Goal: Task Accomplishment & Management: Manage account settings

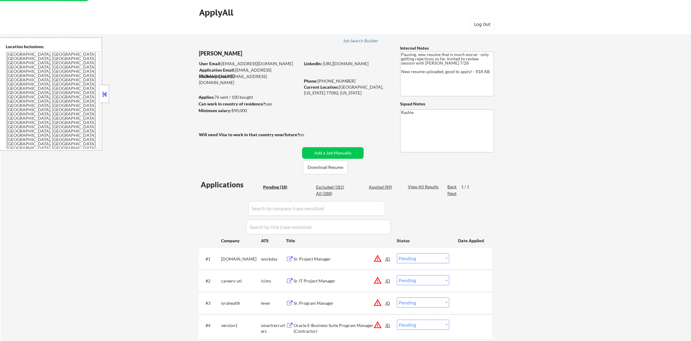
select select ""pending""
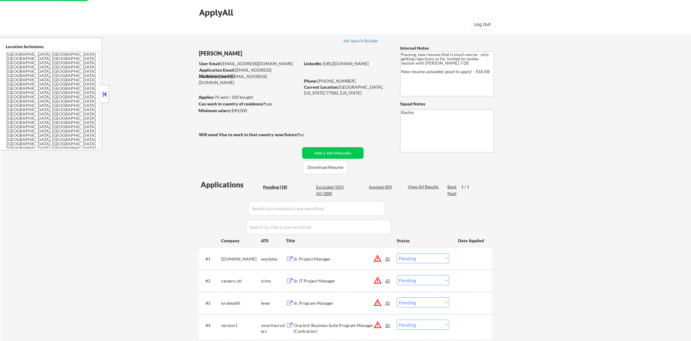
select select ""pending""
select select ""excluded__expired_""
select select ""pending""
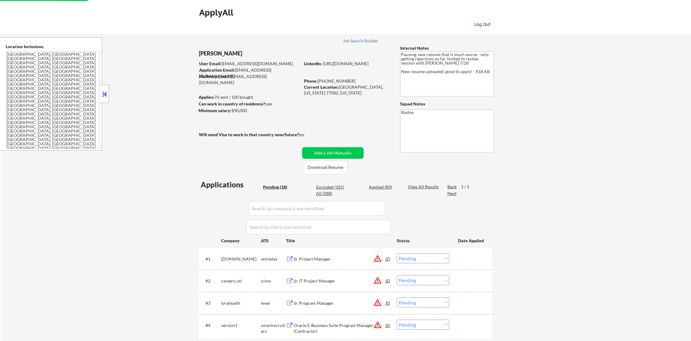
select select ""pending""
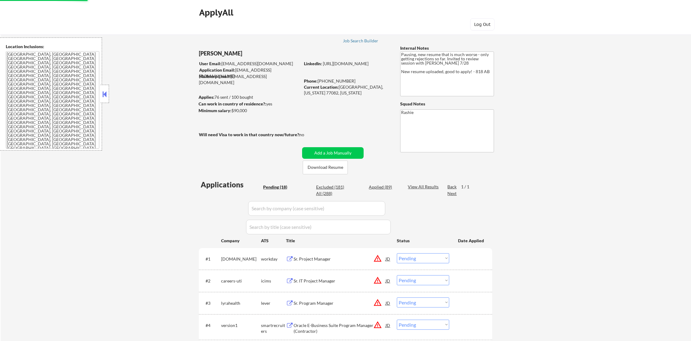
select select ""pending""
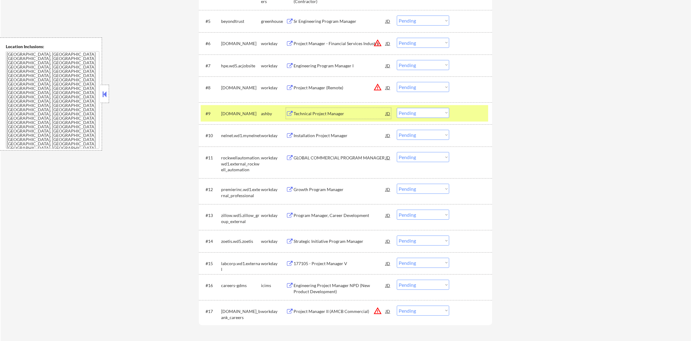
scroll to position [11, 0]
click at [246, 112] on div "kraken.com" at bounding box center [241, 114] width 40 height 6
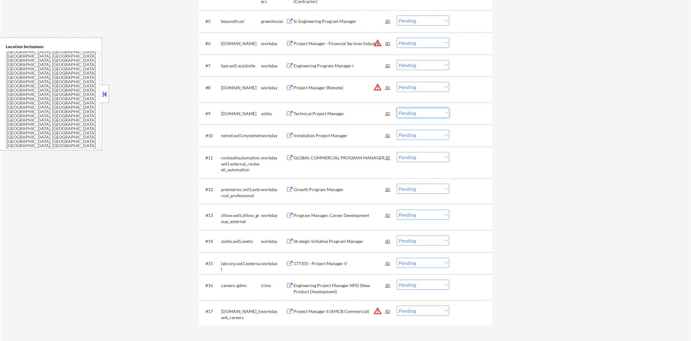
click at [415, 113] on select "Choose an option... Pending Applied Excluded (Questions) Excluded (Expired) Exc…" at bounding box center [423, 113] width 52 height 10
click at [397, 108] on select "Choose an option... Pending Applied Excluded (Questions) Excluded (Expired) Exc…" at bounding box center [423, 113] width 52 height 10
select select ""pending""
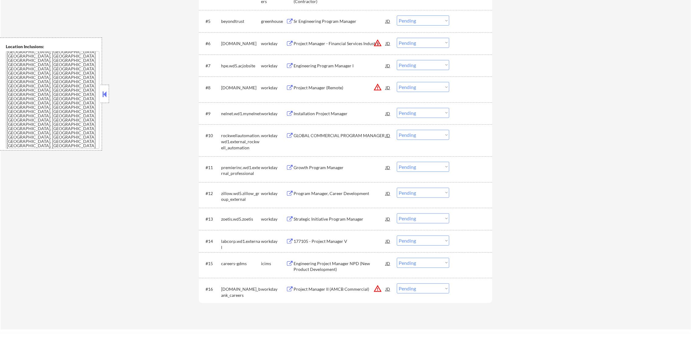
click at [376, 288] on button "warning_amber" at bounding box center [377, 288] width 9 height 9
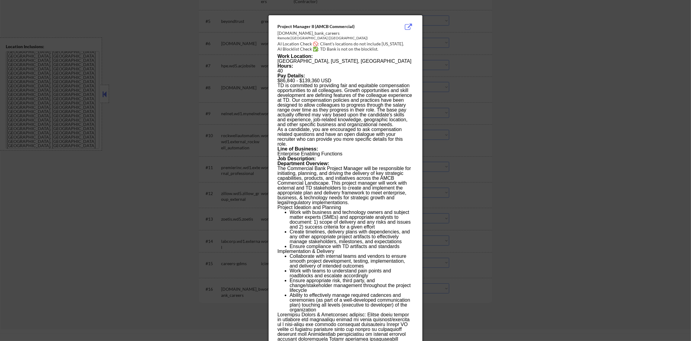
click at [487, 249] on div at bounding box center [345, 170] width 691 height 341
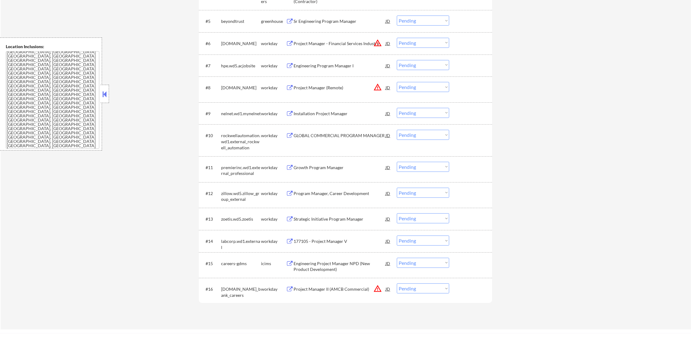
click at [412, 293] on div "#16 td.wd3.td_bank_careers workday Project Manager II (AMCB Commercial) JD warn…" at bounding box center [345, 291] width 288 height 20
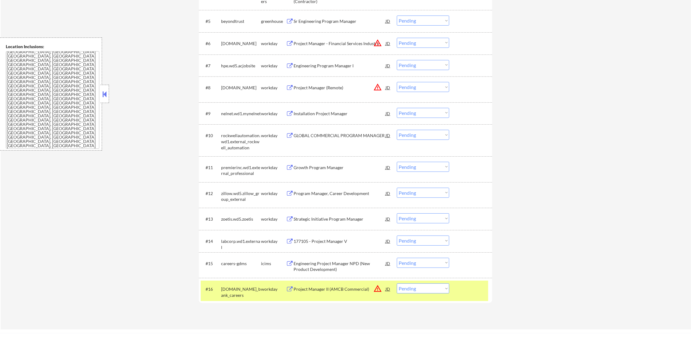
click at [416, 287] on select "Choose an option... Pending Applied Excluded (Questions) Excluded (Expired) Exc…" at bounding box center [423, 288] width 52 height 10
select select ""excluded__location_""
click at [397, 283] on select "Choose an option... Pending Applied Excluded (Questions) Excluded (Expired) Exc…" at bounding box center [423, 288] width 52 height 10
click at [226, 289] on div "td.wd3.td_bank_careers" at bounding box center [241, 292] width 40 height 12
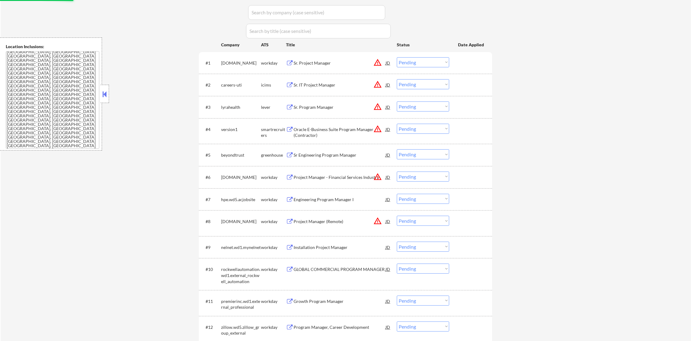
scroll to position [195, 0]
click at [382, 65] on button "warning_amber" at bounding box center [377, 63] width 9 height 9
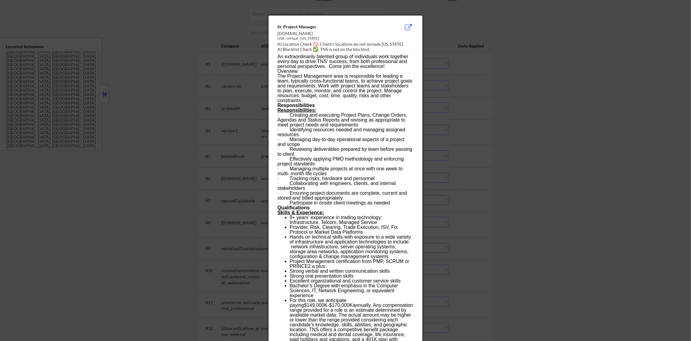
click at [470, 58] on div at bounding box center [345, 170] width 691 height 341
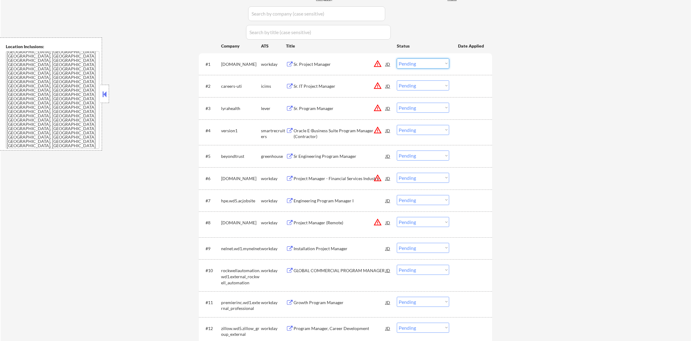
click at [432, 64] on select "Choose an option... Pending Applied Excluded (Questions) Excluded (Expired) Exc…" at bounding box center [423, 63] width 52 height 10
click at [397, 58] on select "Choose an option... Pending Applied Excluded (Questions) Excluded (Expired) Exc…" at bounding box center [423, 63] width 52 height 10
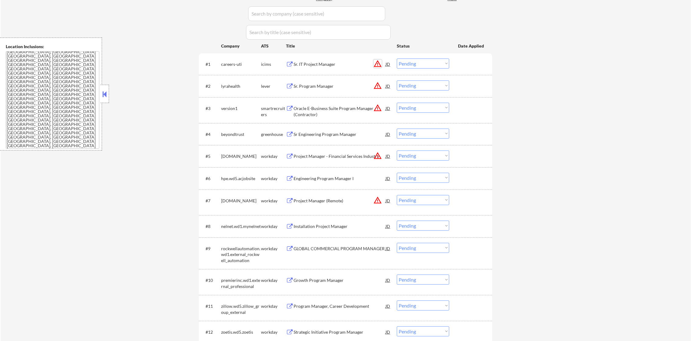
click at [379, 61] on button "warning_amber" at bounding box center [377, 63] width 9 height 9
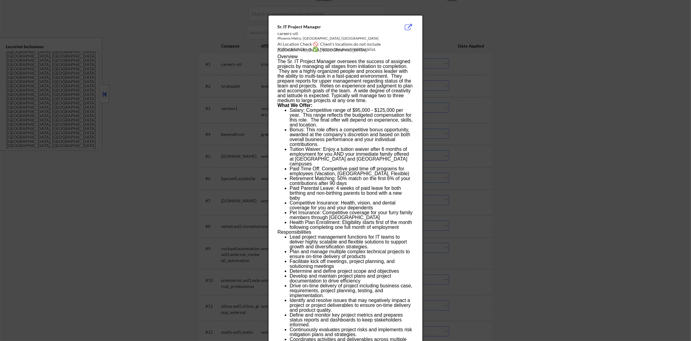
click at [488, 65] on div at bounding box center [345, 170] width 691 height 341
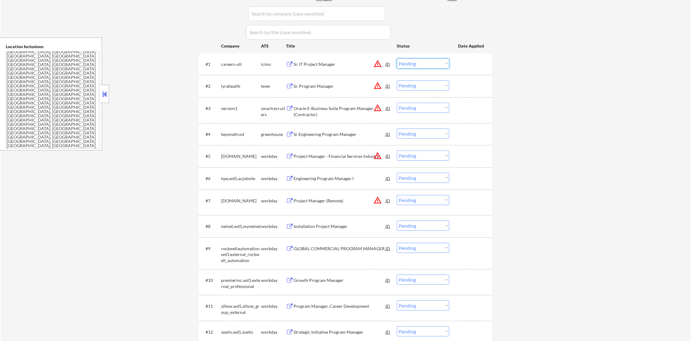
drag, startPoint x: 445, startPoint y: 65, endPoint x: 444, endPoint y: 68, distance: 3.1
click at [445, 65] on select "Choose an option... Pending Applied Excluded (Questions) Excluded (Expired) Exc…" at bounding box center [423, 63] width 52 height 10
click at [397, 58] on select "Choose an option... Pending Applied Excluded (Questions) Excluded (Expired) Exc…" at bounding box center [423, 63] width 52 height 10
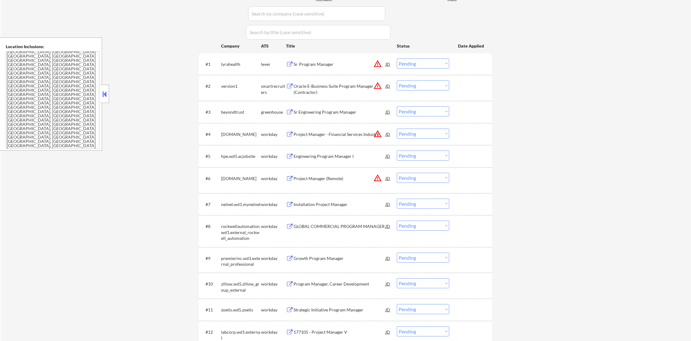
click at [378, 64] on button "warning_amber" at bounding box center [377, 63] width 9 height 9
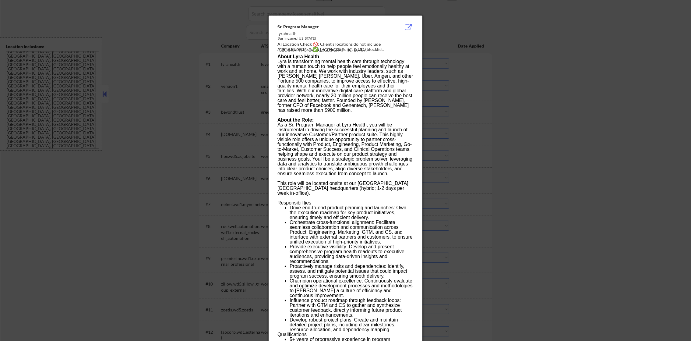
click at [468, 66] on div at bounding box center [345, 170] width 691 height 341
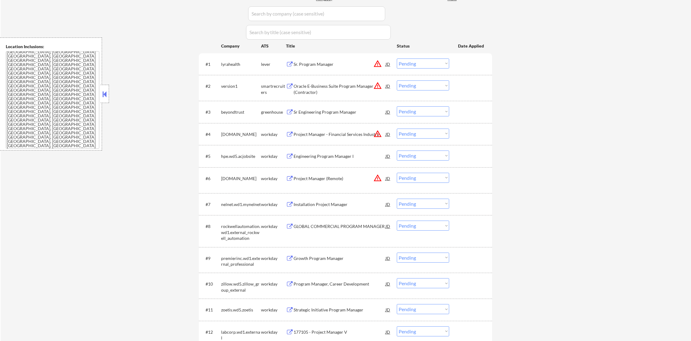
click at [436, 65] on select "Choose an option... Pending Applied Excluded (Questions) Excluded (Expired) Exc…" at bounding box center [423, 63] width 52 height 10
click at [397, 58] on select "Choose an option... Pending Applied Excluded (Questions) Excluded (Expired) Exc…" at bounding box center [423, 63] width 52 height 10
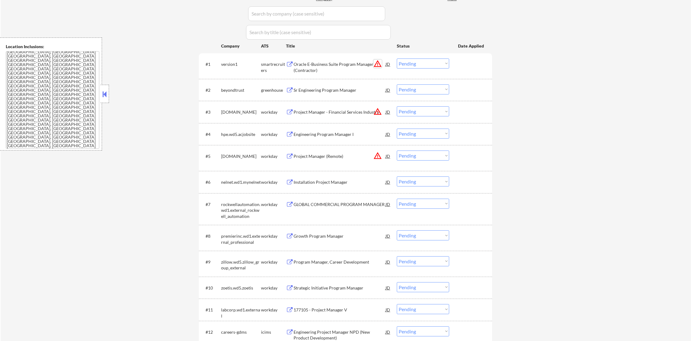
click at [379, 64] on button "warning_amber" at bounding box center [377, 63] width 9 height 9
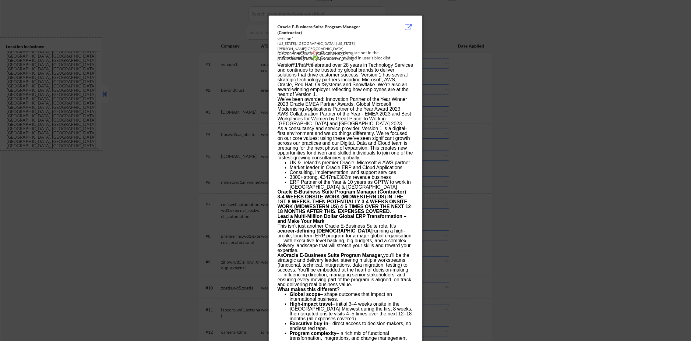
click at [460, 58] on div at bounding box center [345, 170] width 691 height 341
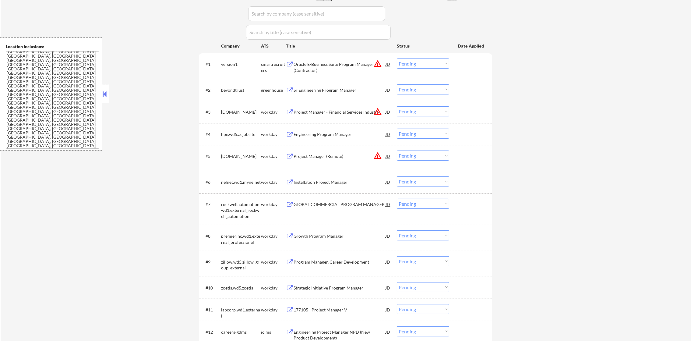
click at [431, 62] on select "Choose an option... Pending Applied Excluded (Questions) Excluded (Expired) Exc…" at bounding box center [423, 63] width 52 height 10
click at [397, 58] on select "Choose an option... Pending Applied Excluded (Questions) Excluded (Expired) Exc…" at bounding box center [423, 63] width 52 height 10
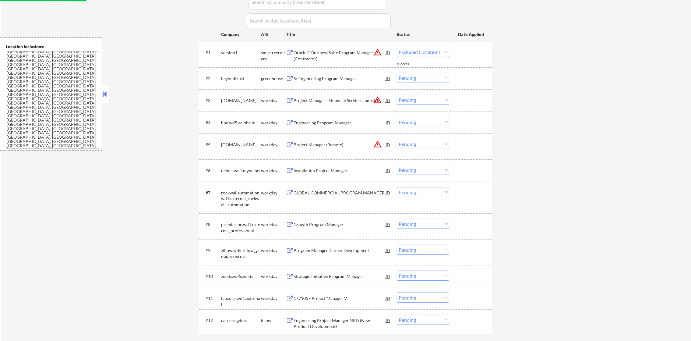
scroll to position [210, 0]
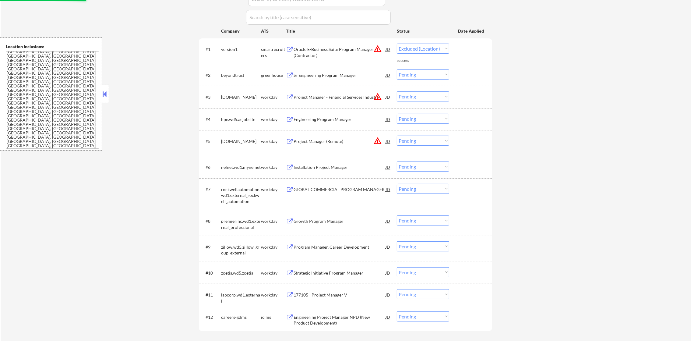
select select ""pending""
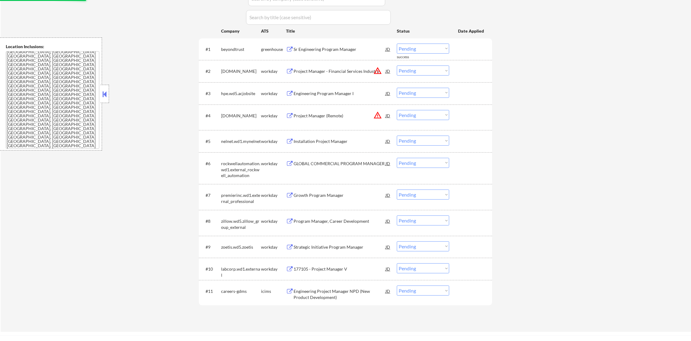
click at [380, 70] on button "warning_amber" at bounding box center [377, 70] width 9 height 9
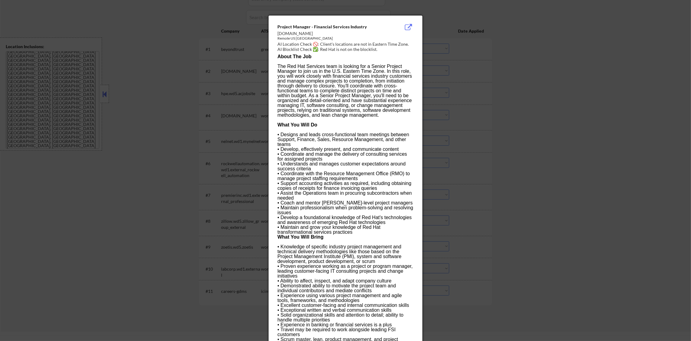
click at [486, 70] on div at bounding box center [345, 170] width 691 height 341
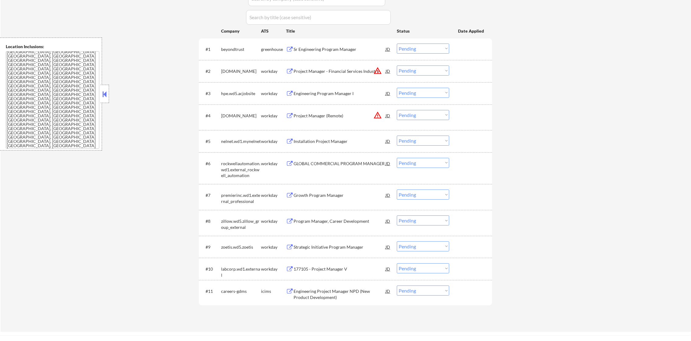
click at [404, 68] on select "Choose an option... Pending Applied Excluded (Questions) Excluded (Expired) Exc…" at bounding box center [423, 70] width 52 height 10
click at [397, 65] on select "Choose an option... Pending Applied Excluded (Questions) Excluded (Expired) Exc…" at bounding box center [423, 70] width 52 height 10
select select ""pending""
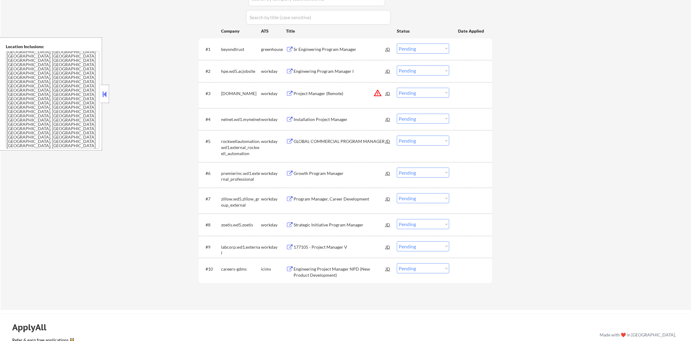
drag, startPoint x: 418, startPoint y: 45, endPoint x: 419, endPoint y: 51, distance: 6.1
click at [418, 45] on select "Choose an option... Pending Applied Excluded (Questions) Excluded (Expired) Exc…" at bounding box center [423, 49] width 52 height 10
click at [397, 44] on select "Choose an option... Pending Applied Excluded (Questions) Excluded (Expired) Exc…" at bounding box center [423, 49] width 52 height 10
select select ""pending""
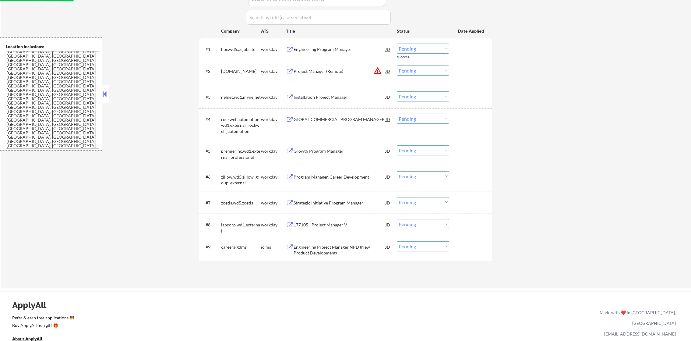
click at [379, 70] on button "warning_amber" at bounding box center [377, 70] width 9 height 9
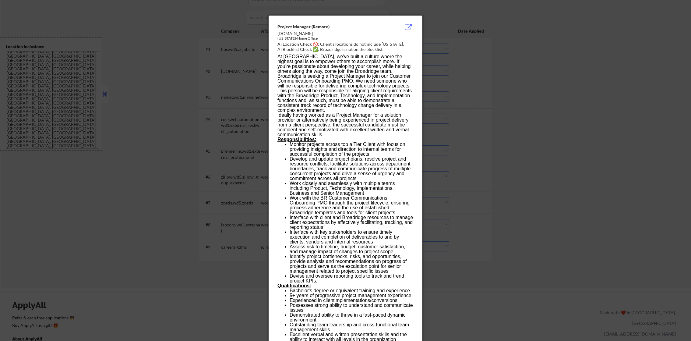
click at [490, 44] on div at bounding box center [345, 170] width 691 height 341
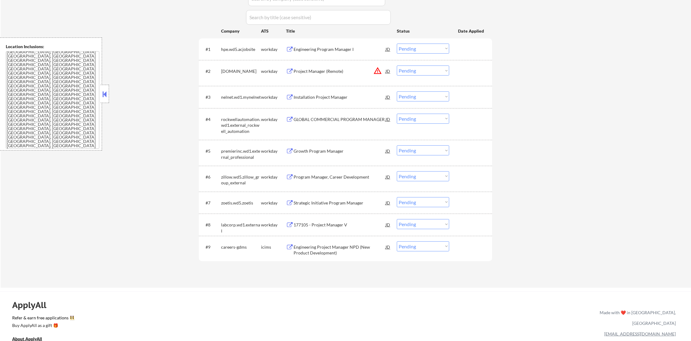
click at [403, 71] on select "Choose an option... Pending Applied Excluded (Questions) Excluded (Expired) Exc…" at bounding box center [423, 70] width 52 height 10
click at [397, 65] on select "Choose an option... Pending Applied Excluded (Questions) Excluded (Expired) Exc…" at bounding box center [423, 70] width 52 height 10
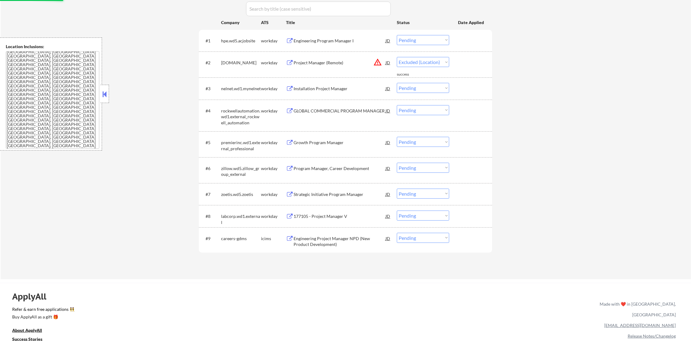
scroll to position [225, 0]
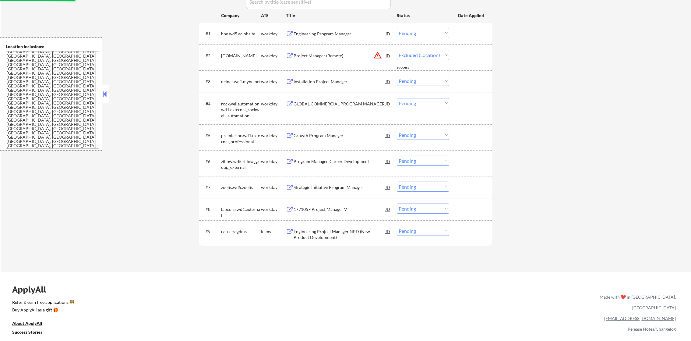
select select ""pending""
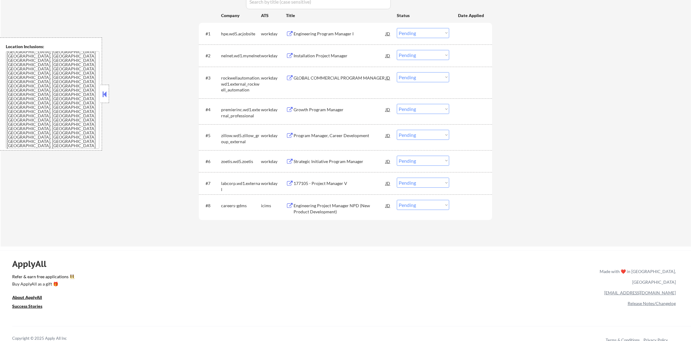
click at [329, 209] on div "Engineering Project Manager NPD (New Product Development)" at bounding box center [340, 209] width 92 height 12
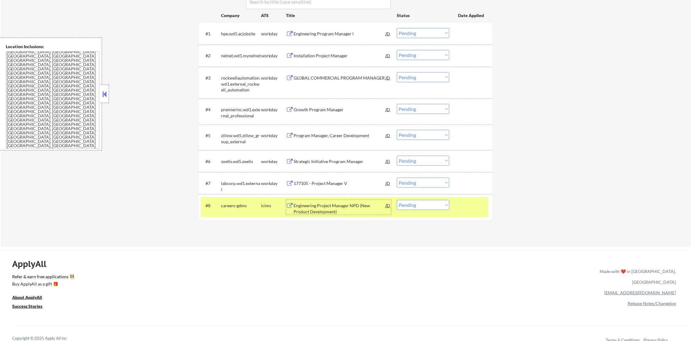
click at [428, 210] on select "Choose an option... Pending Applied Excluded (Questions) Excluded (Expired) Exc…" at bounding box center [423, 205] width 52 height 10
select select ""excluded""
click at [397, 200] on select "Choose an option... Pending Applied Excluded (Questions) Excluded (Expired) Exc…" at bounding box center [423, 205] width 52 height 10
click at [239, 206] on div "careers-gdms" at bounding box center [241, 206] width 40 height 6
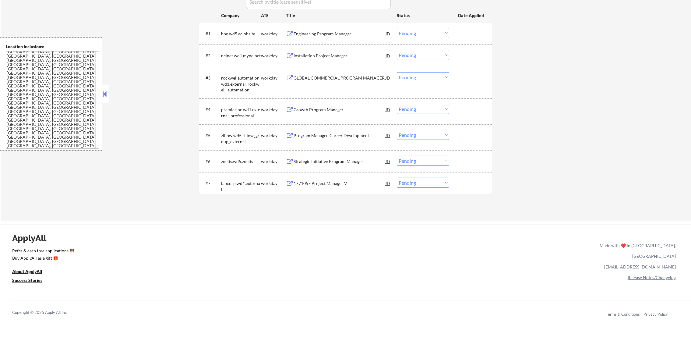
click at [308, 190] on div "#7 labcorp.wd1.external workday 177105 - Project Manager V JD warning_amber Cho…" at bounding box center [345, 183] width 288 height 16
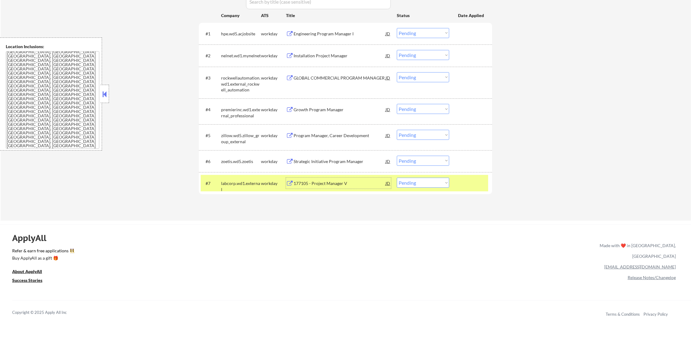
click at [315, 183] on div "177105 - Project Manager V" at bounding box center [340, 183] width 92 height 6
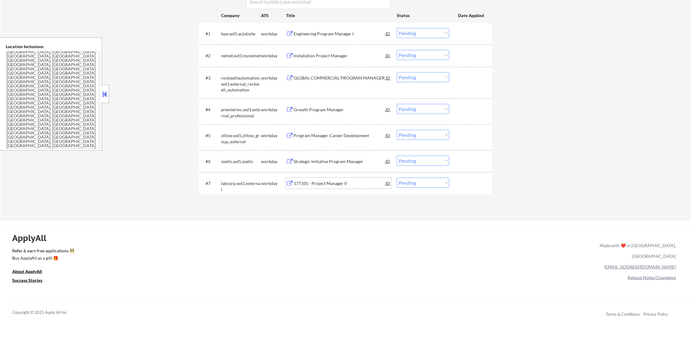
click at [414, 183] on select "Choose an option... Pending Applied Excluded (Questions) Excluded (Expired) Exc…" at bounding box center [423, 183] width 52 height 10
select select ""excluded__expired_""
click at [397, 178] on select "Choose an option... Pending Applied Excluded (Questions) Excluded (Expired) Exc…" at bounding box center [423, 183] width 52 height 10
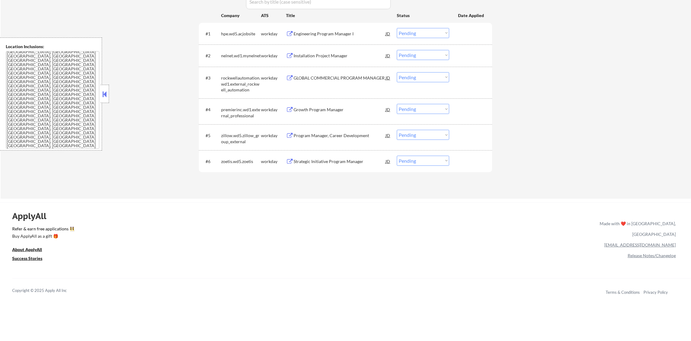
click at [330, 163] on div "Strategic Initiative Program Manager" at bounding box center [340, 161] width 92 height 6
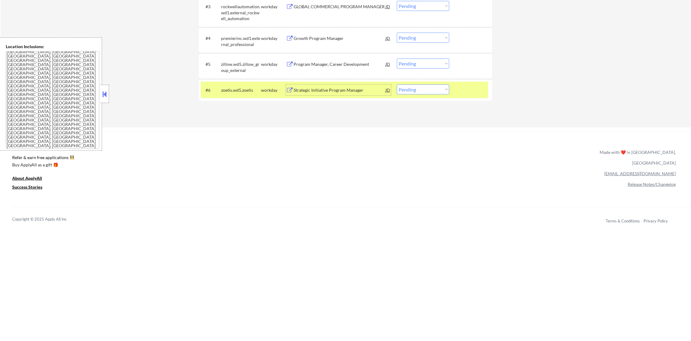
scroll to position [301, 0]
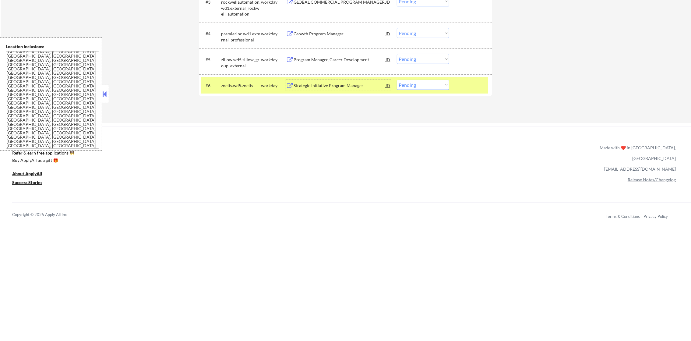
click at [426, 88] on select "Choose an option... Pending Applied Excluded (Questions) Excluded (Expired) Exc…" at bounding box center [423, 85] width 52 height 10
select select ""applied""
click at [397, 80] on select "Choose an option... Pending Applied Excluded (Questions) Excluded (Expired) Exc…" at bounding box center [423, 85] width 52 height 10
click at [235, 81] on div "zoetis.wd5.zoetis" at bounding box center [241, 85] width 40 height 11
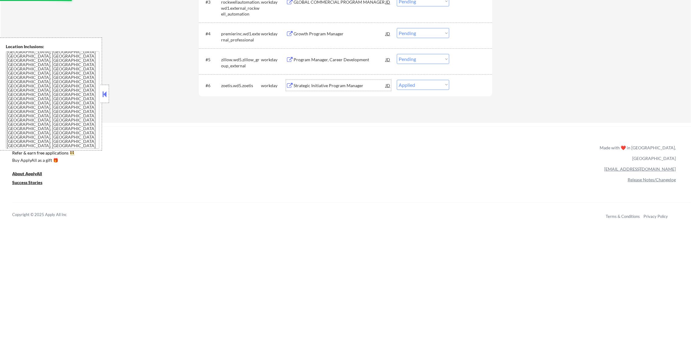
click at [325, 87] on div "Strategic Initiative Program Manager" at bounding box center [340, 86] width 92 height 6
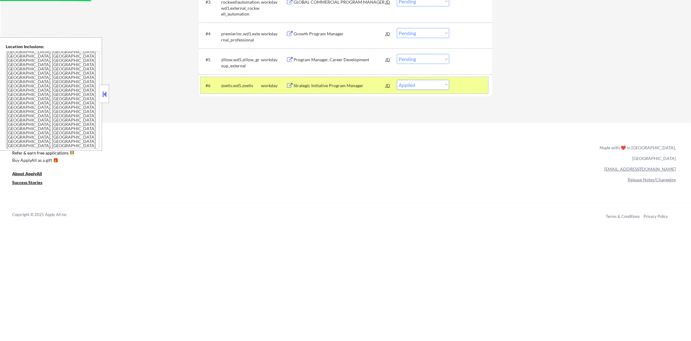
click at [231, 83] on div "zoetis.wd5.zoetis" at bounding box center [241, 86] width 40 height 6
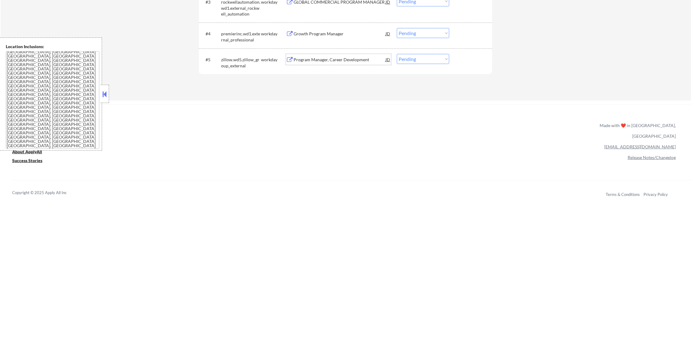
click at [342, 57] on div "Program Manager, Career Development" at bounding box center [340, 60] width 92 height 6
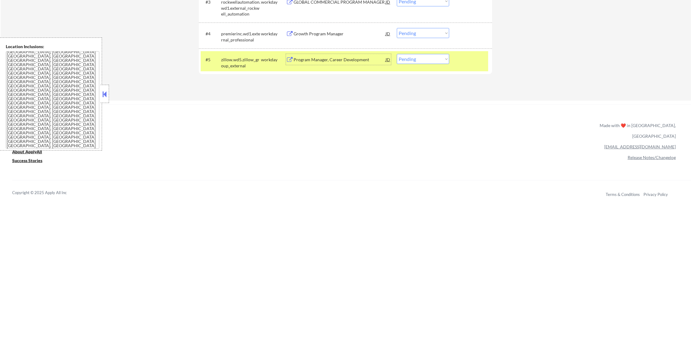
click at [326, 62] on div "Program Manager, Career Development" at bounding box center [340, 60] width 92 height 6
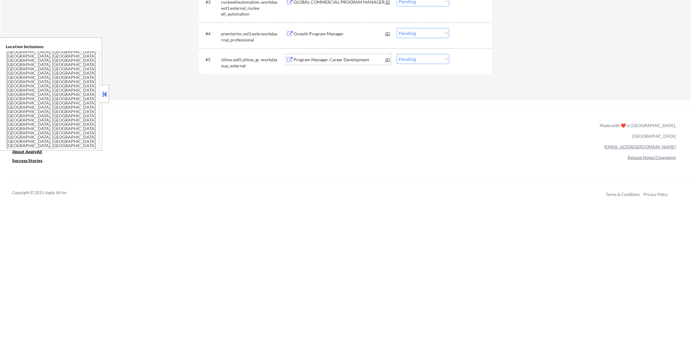
click at [415, 62] on select "Choose an option... Pending Applied Excluded (Questions) Excluded (Expired) Exc…" at bounding box center [423, 59] width 52 height 10
select select ""applied""
click at [397, 54] on select "Choose an option... Pending Applied Excluded (Questions) Excluded (Expired) Exc…" at bounding box center [423, 59] width 52 height 10
click at [263, 108] on div "ApplyAll Refer & earn free applications 👯‍♀️ Buy ApplyAll as a gift 🎁 About App…" at bounding box center [345, 151] width 691 height 95
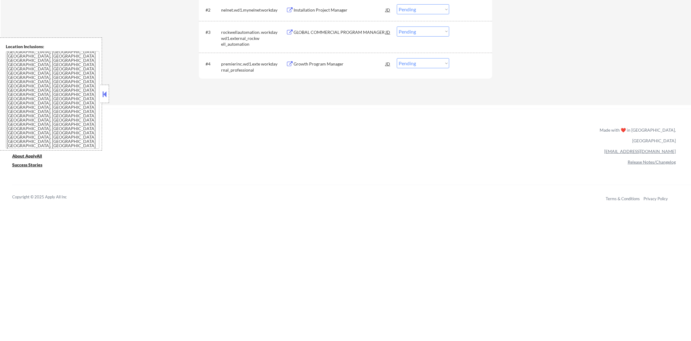
scroll to position [225, 0]
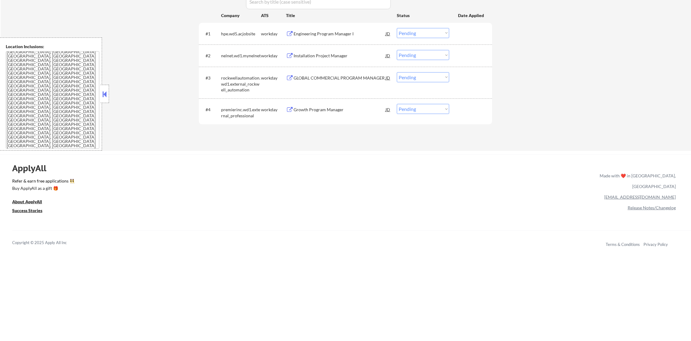
click at [323, 106] on div "Growth Program Manager" at bounding box center [340, 109] width 92 height 11
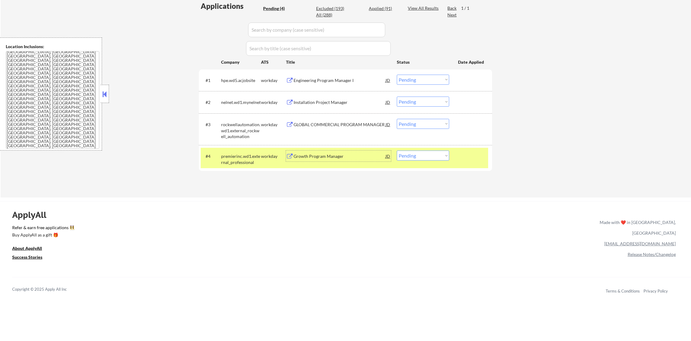
scroll to position [164, 0]
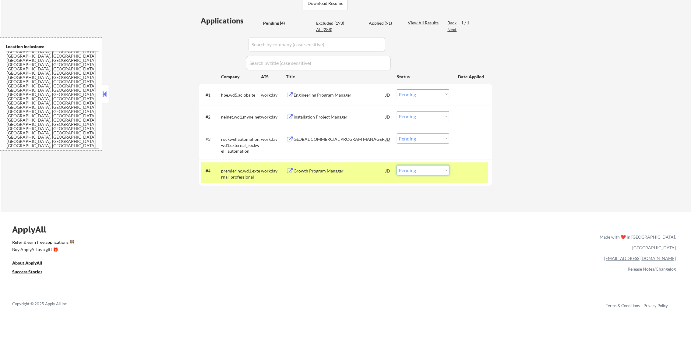
click at [422, 169] on select "Choose an option... Pending Applied Excluded (Questions) Excluded (Expired) Exc…" at bounding box center [423, 170] width 52 height 10
select select ""excluded__expired_""
click at [397, 165] on select "Choose an option... Pending Applied Excluded (Questions) Excluded (Expired) Exc…" at bounding box center [423, 170] width 52 height 10
click at [239, 168] on div "premierinc.wd1.external_professional" at bounding box center [241, 174] width 40 height 12
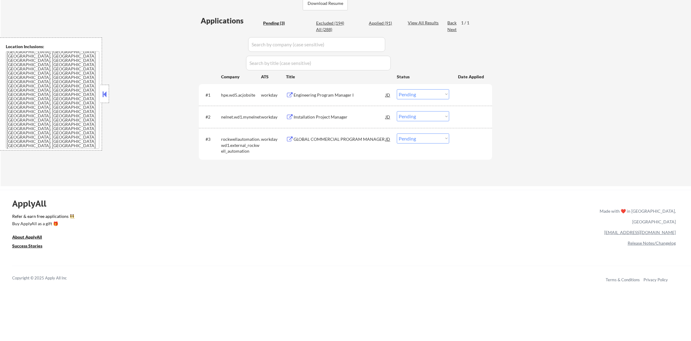
click at [316, 144] on div "#3 rockwellautomation.wd1.external_rockwell_automation workday GLOBAL COMMERCIA…" at bounding box center [345, 144] width 288 height 26
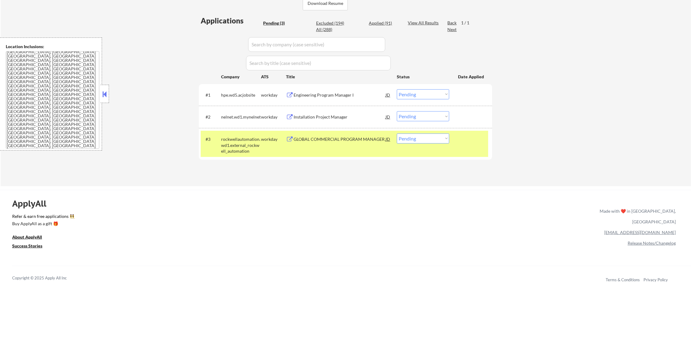
click at [345, 145] on div "#3 rockwellautomation.wd1.external_rockwell_automation workday GLOBAL COMMERCIA…" at bounding box center [345, 144] width 288 height 26
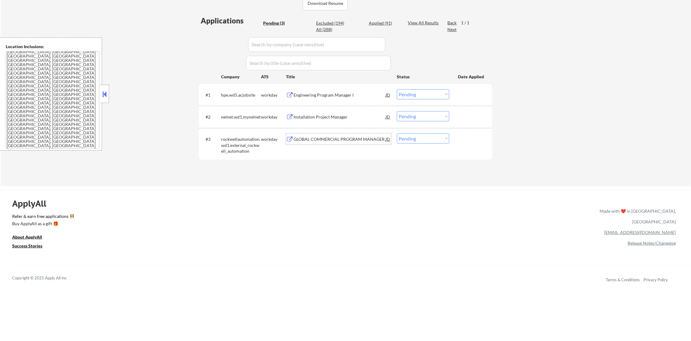
click at [345, 141] on div "GLOBAL COMMERCIAL PROGRAM MANAGER" at bounding box center [340, 139] width 92 height 6
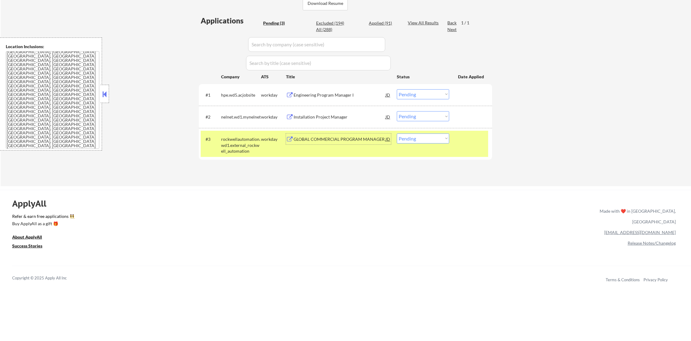
click at [226, 146] on div "rockwellautomation.wd1.external_rockwell_automation" at bounding box center [241, 145] width 40 height 18
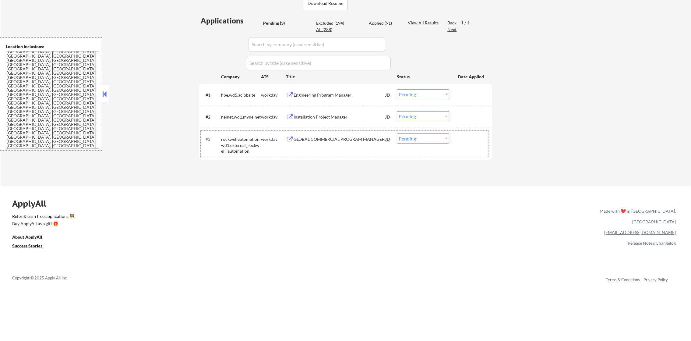
click at [316, 139] on div "GLOBAL COMMERCIAL PROGRAM MANAGER" at bounding box center [340, 139] width 92 height 6
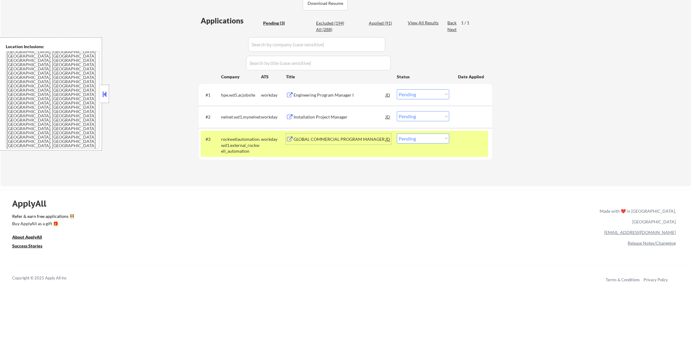
click at [415, 141] on select "Choose an option... Pending Applied Excluded (Questions) Excluded (Expired) Exc…" at bounding box center [423, 138] width 52 height 10
select select ""applied""
click at [397, 133] on select "Choose an option... Pending Applied Excluded (Questions) Excluded (Expired) Exc…" at bounding box center [423, 138] width 52 height 10
click at [220, 136] on div "#3 rockwellautomation.wd1.external_rockwell_automation workday GLOBAL COMMERCIA…" at bounding box center [345, 144] width 288 height 26
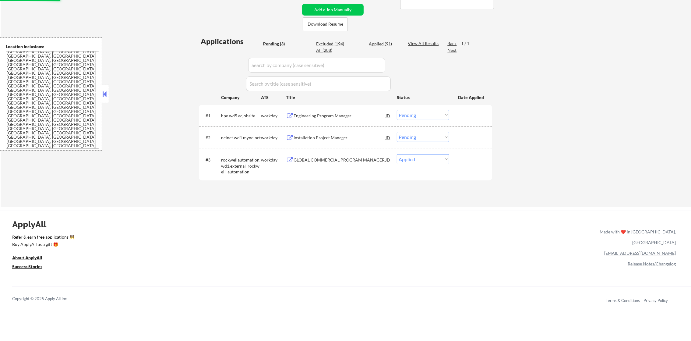
scroll to position [118, 0]
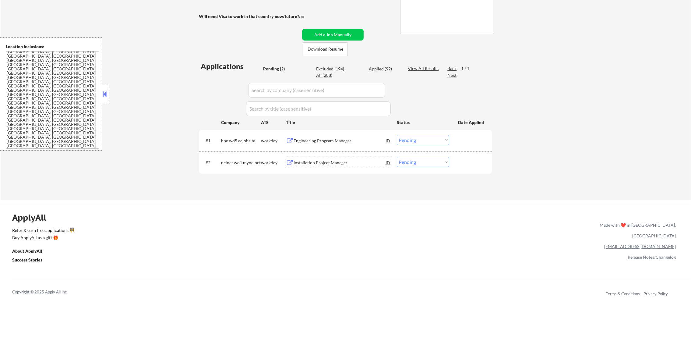
click at [338, 163] on div "Installation Project Manager" at bounding box center [340, 163] width 92 height 6
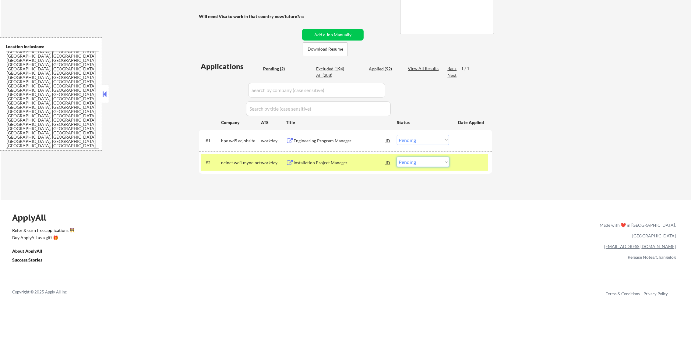
click at [410, 165] on select "Choose an option... Pending Applied Excluded (Questions) Excluded (Expired) Exc…" at bounding box center [423, 162] width 52 height 10
select select ""excluded__expired_""
click at [397, 157] on select "Choose an option... Pending Applied Excluded (Questions) Excluded (Expired) Exc…" at bounding box center [423, 162] width 52 height 10
click at [229, 159] on div "nelnet.wd1.mynelnet" at bounding box center [241, 162] width 40 height 11
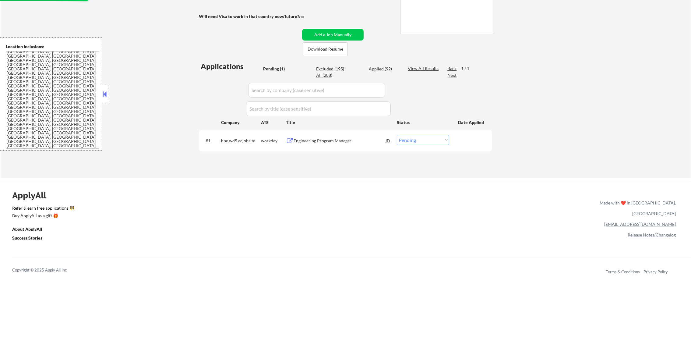
click at [347, 141] on div "Engineering Program Manager I" at bounding box center [340, 141] width 92 height 6
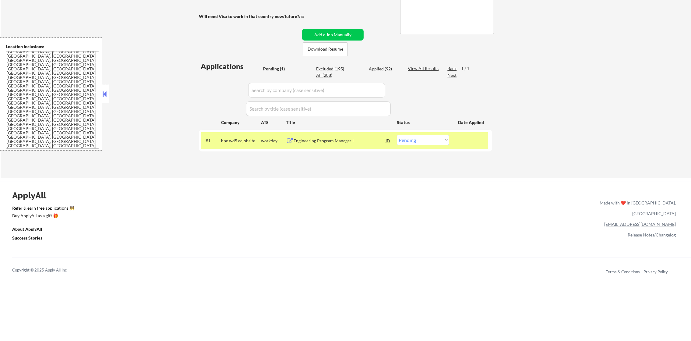
drag, startPoint x: 408, startPoint y: 141, endPoint x: 408, endPoint y: 145, distance: 4.3
click at [408, 141] on select "Choose an option... Pending Applied Excluded (Questions) Excluded (Expired) Exc…" at bounding box center [423, 140] width 52 height 10
click at [397, 135] on select "Choose an option... Pending Applied Excluded (Questions) Excluded (Expired) Exc…" at bounding box center [423, 140] width 52 height 10
click at [241, 139] on div "hpe.wd5.acjobsite" at bounding box center [241, 141] width 40 height 6
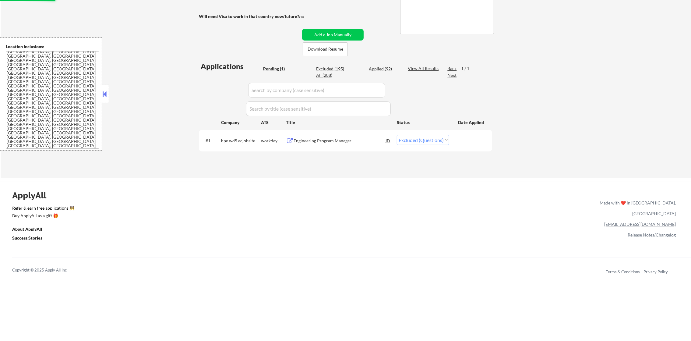
click at [224, 182] on div "ApplyAll Refer & earn free applications 👯‍♀️ Buy ApplyAll as a gift 🎁 About App…" at bounding box center [345, 229] width 691 height 95
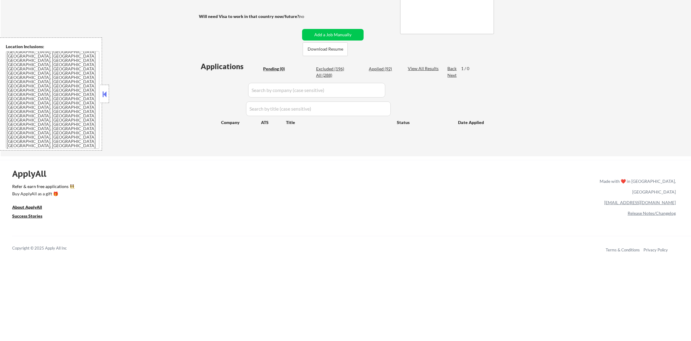
click at [385, 73] on div "Pending (0) Excluded (196) Applied (92) All (288)" at bounding box center [331, 72] width 136 height 13
click at [387, 68] on div "Applied (92)" at bounding box center [384, 69] width 30 height 6
select select ""applied""
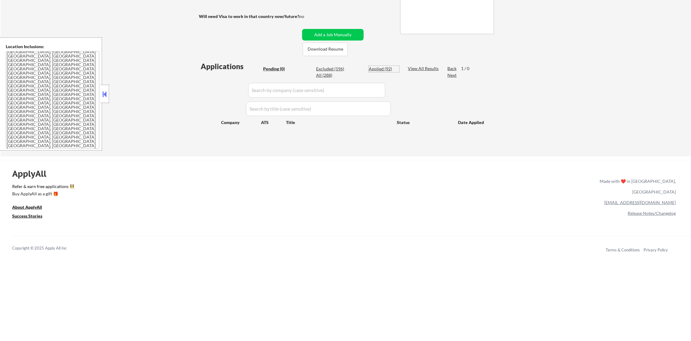
select select ""applied""
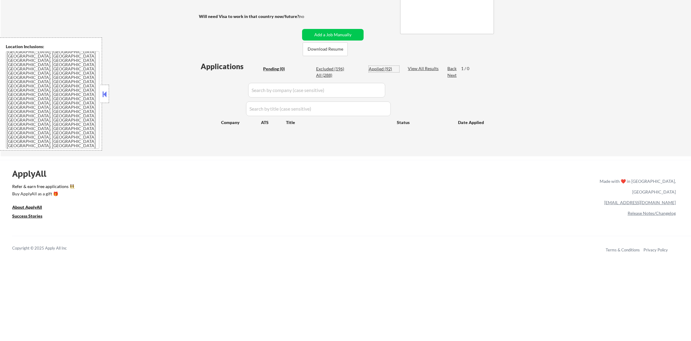
select select ""applied""
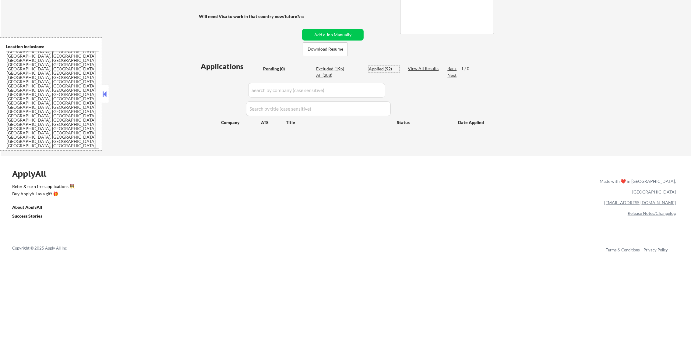
select select ""applied""
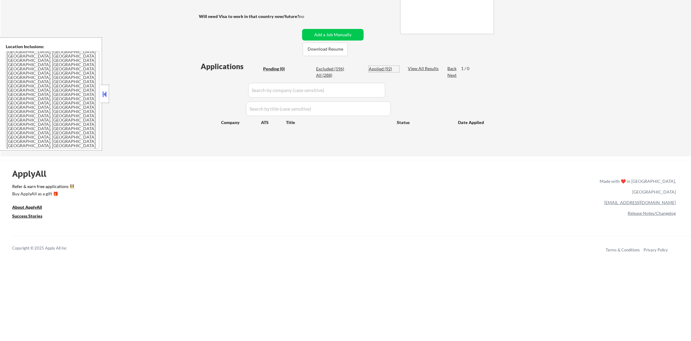
select select ""applied""
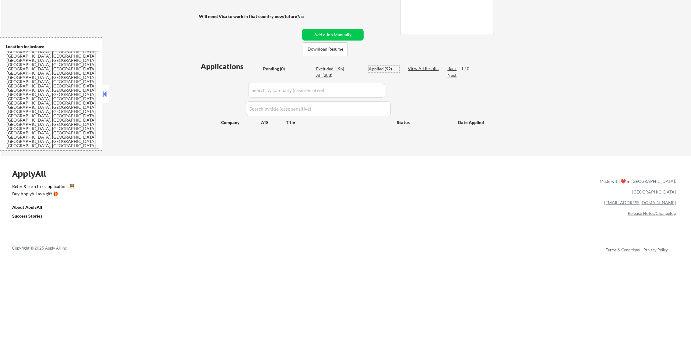
select select ""applied""
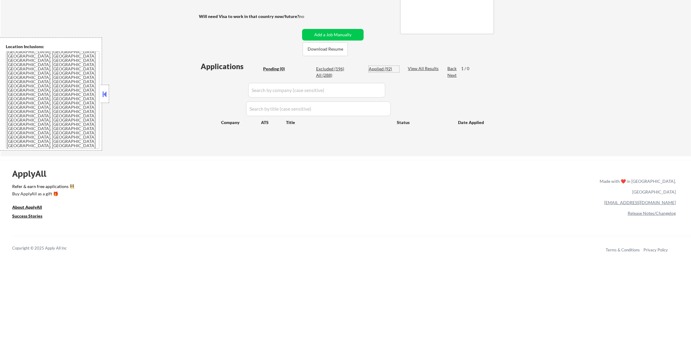
select select ""applied""
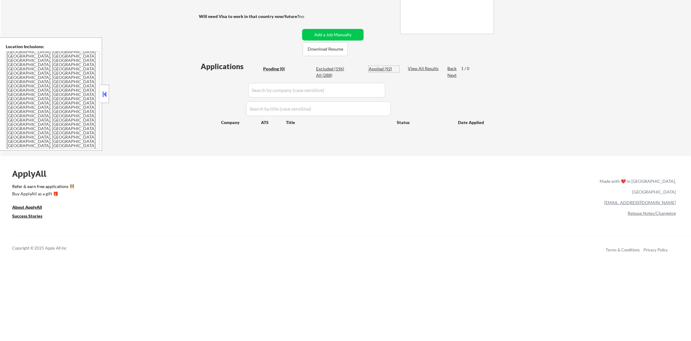
select select ""applied""
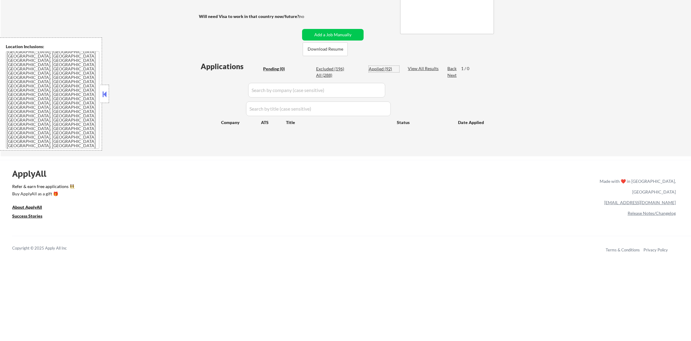
select select ""applied""
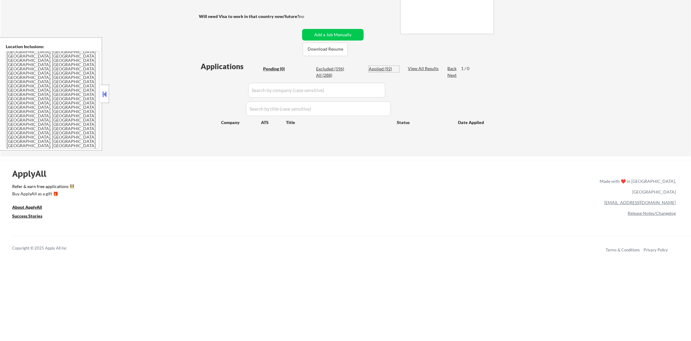
select select ""applied""
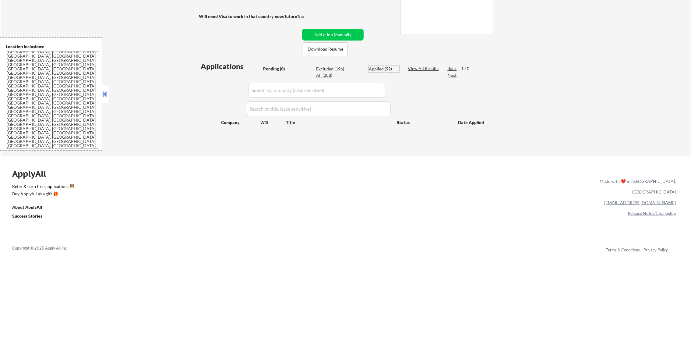
select select ""applied""
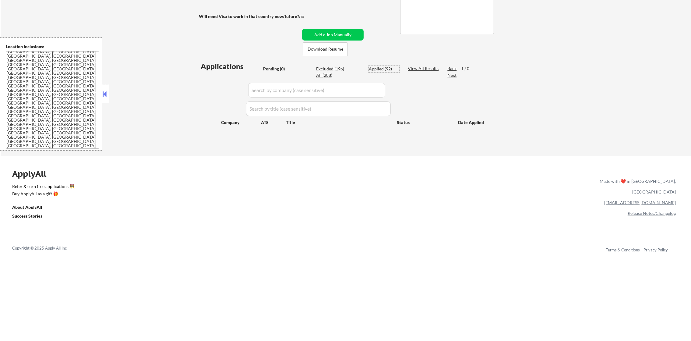
select select ""applied""
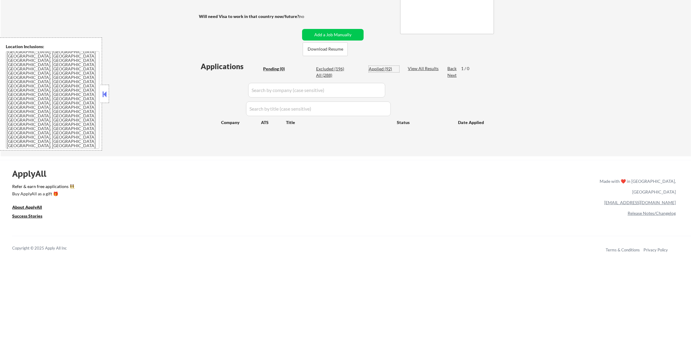
select select ""applied""
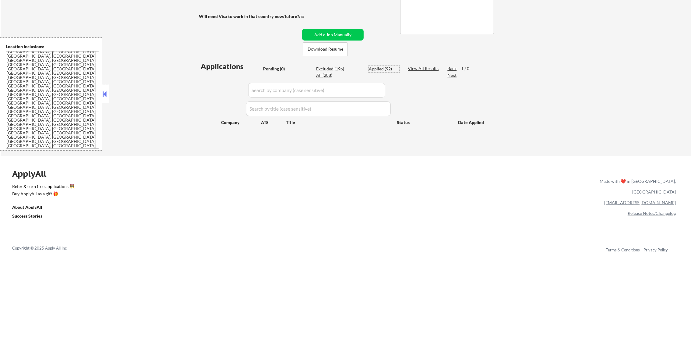
select select ""applied""
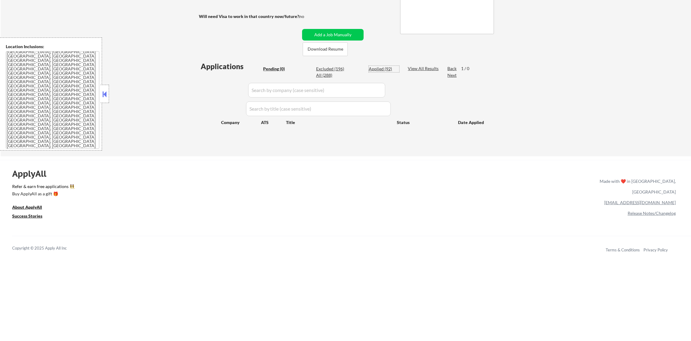
select select ""applied""
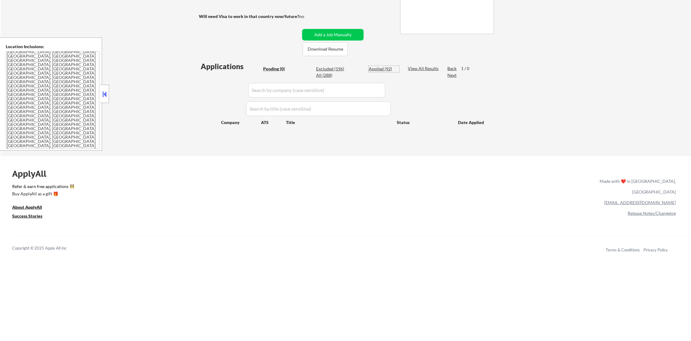
select select ""applied""
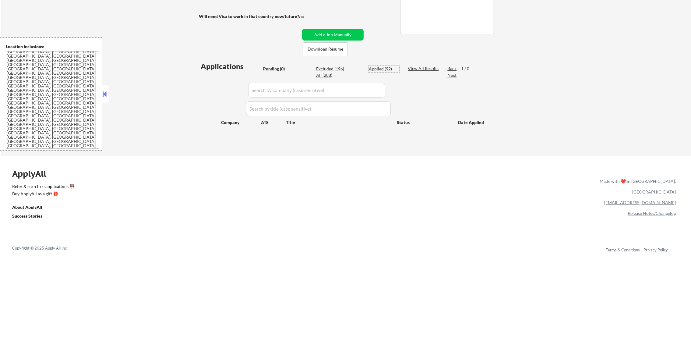
select select ""applied""
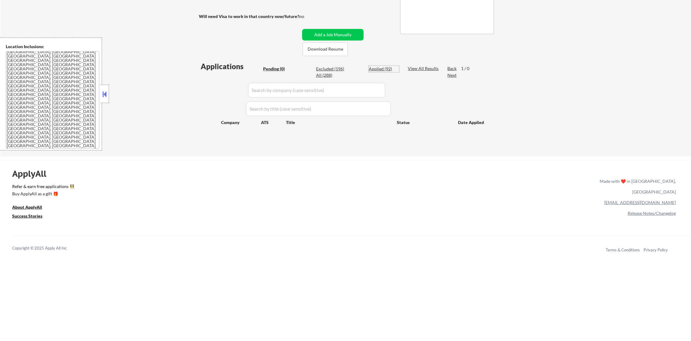
select select ""applied""
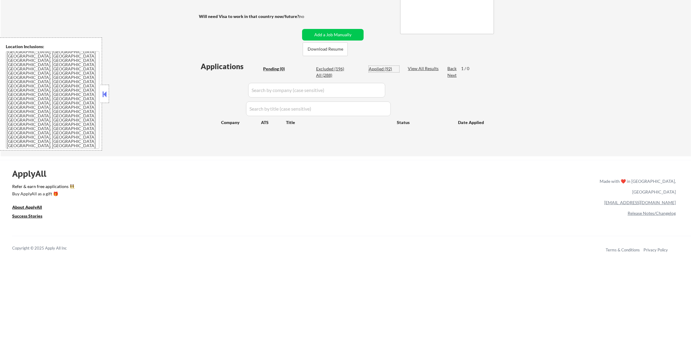
select select ""applied""
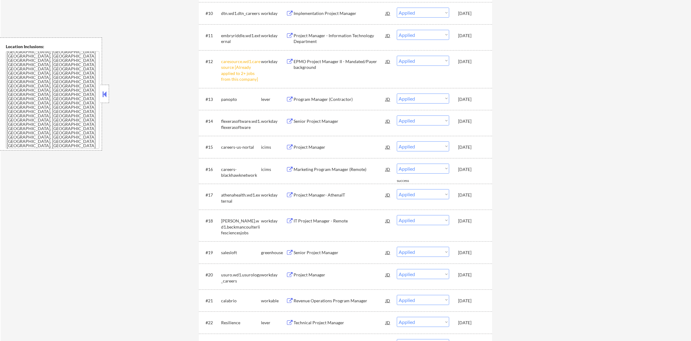
scroll to position [484, 0]
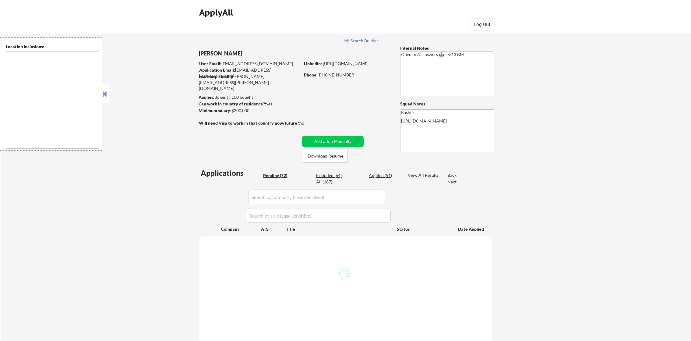
type textarea "Lor Ipsumdo, SI Ametcons, AD Elitsed, DO Eiusmodt, IN Utlaboree, DO Magna Aliqu…"
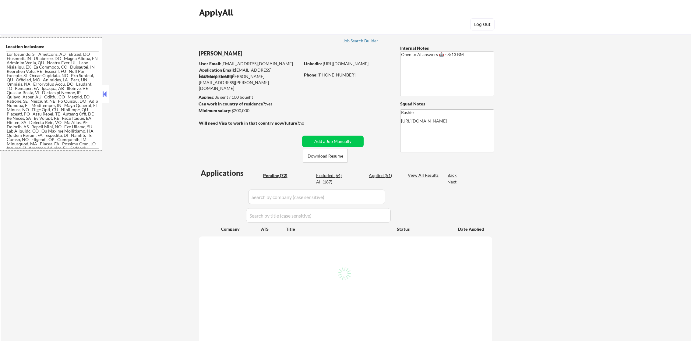
select select ""pending""
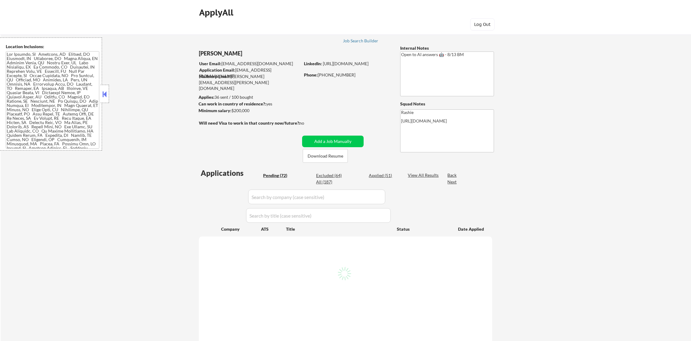
select select ""pending""
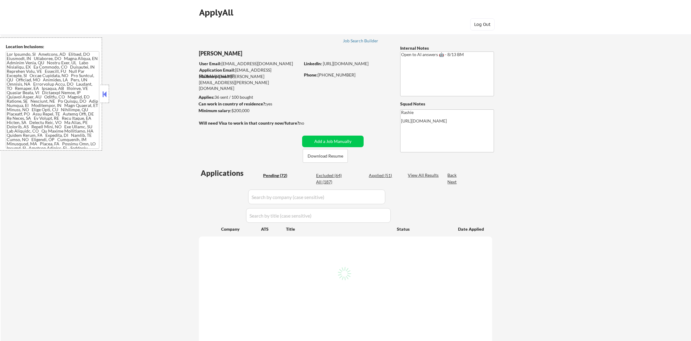
select select ""pending""
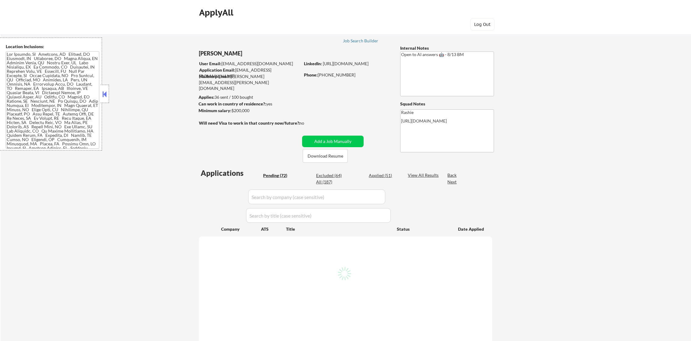
select select ""pending""
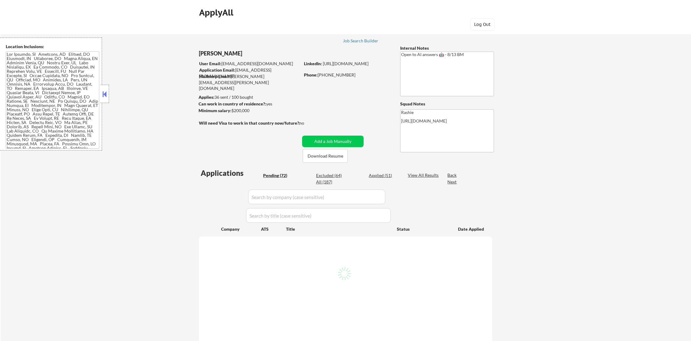
select select ""pending""
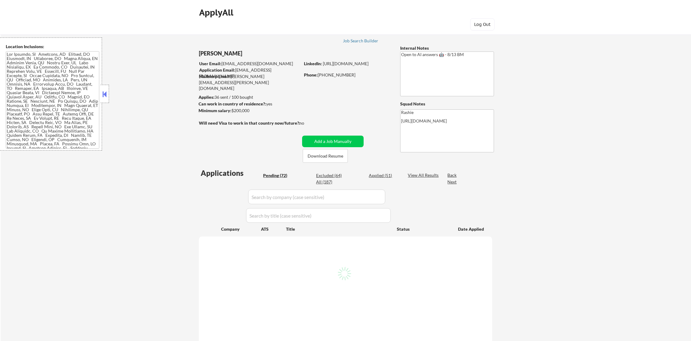
select select ""pending""
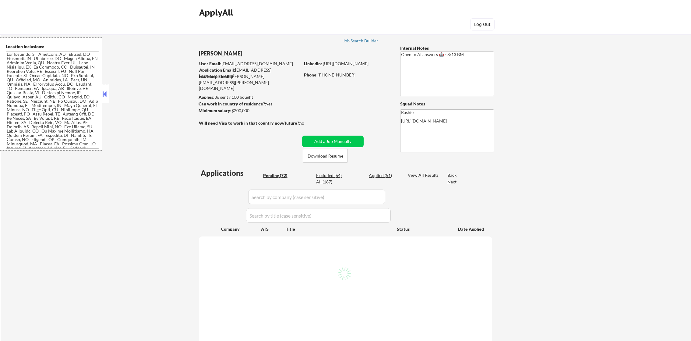
select select ""pending""
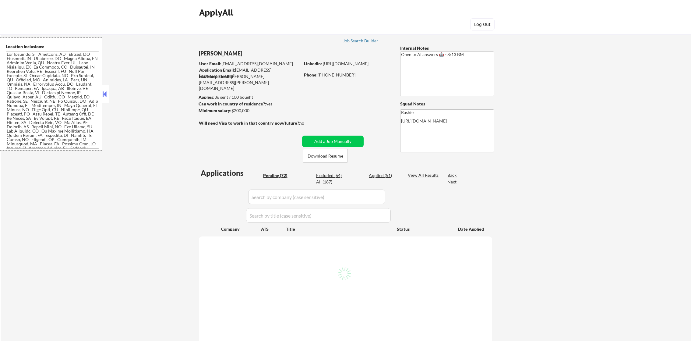
select select ""pending""
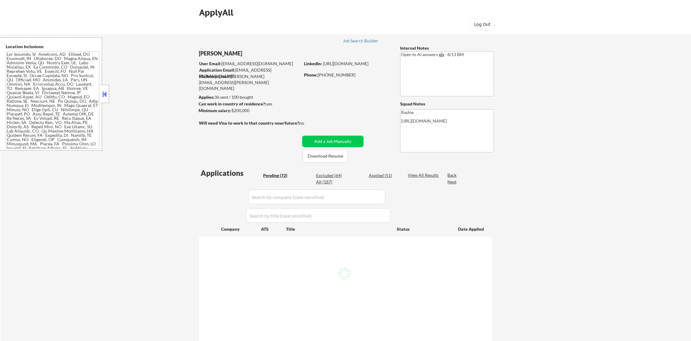
select select ""pending""
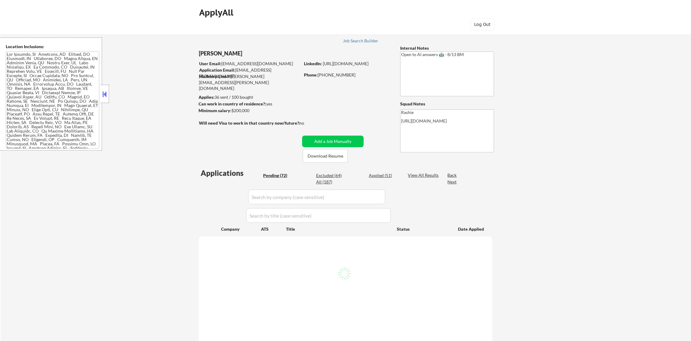
select select ""pending""
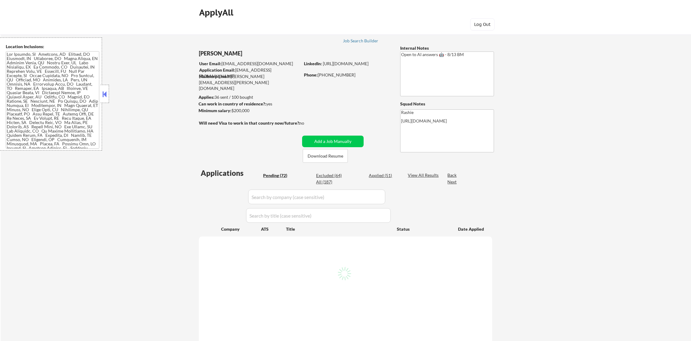
select select ""pending""
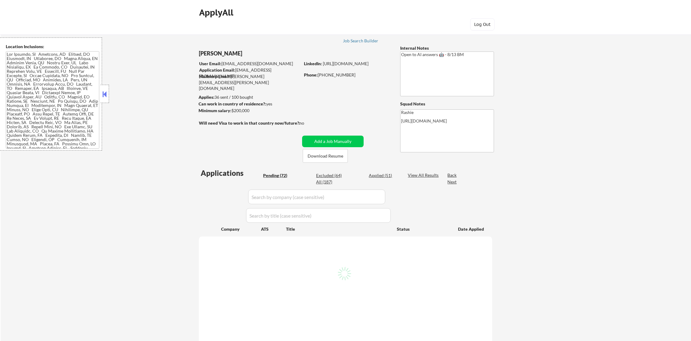
select select ""pending""
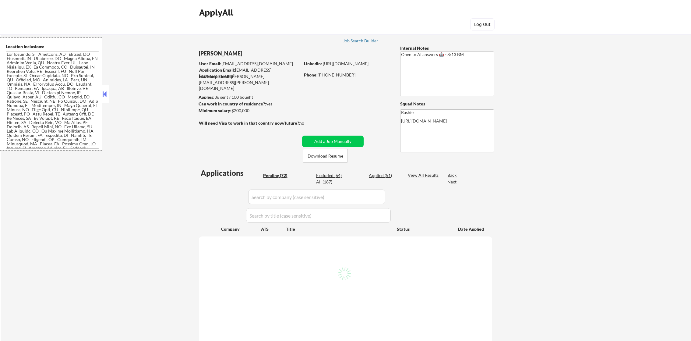
select select ""pending""
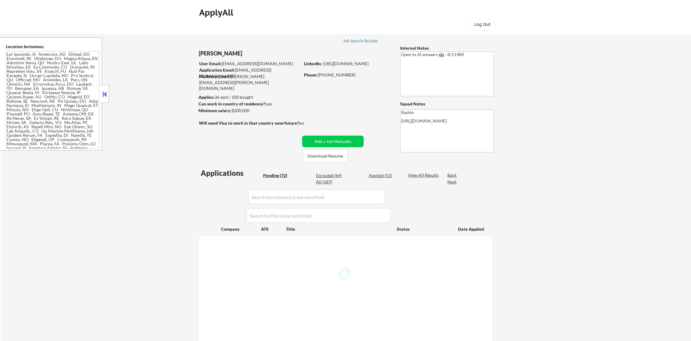
select select ""pending""
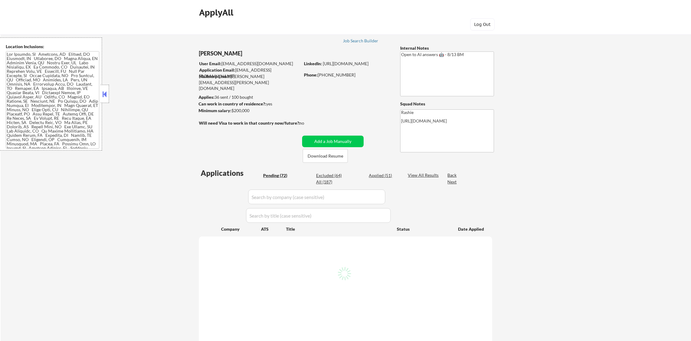
select select ""pending""
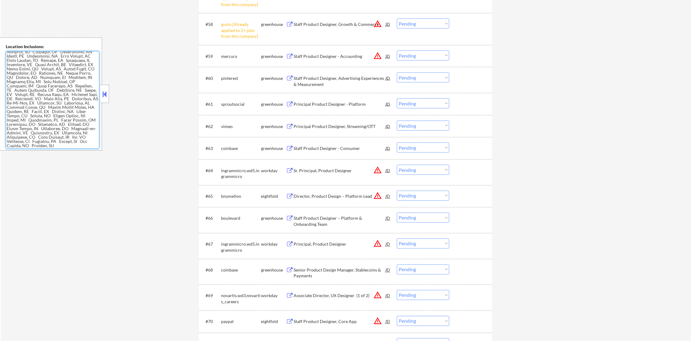
scroll to position [1419, 0]
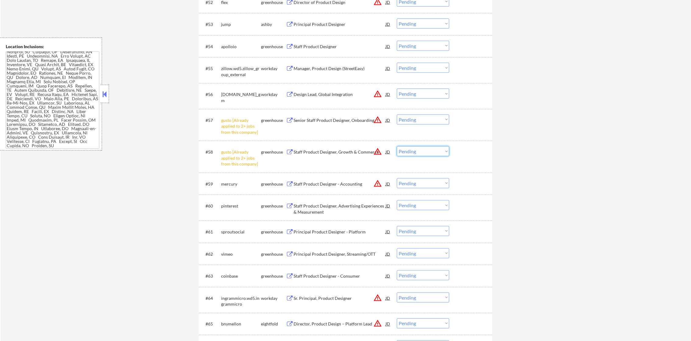
click at [415, 153] on select "Choose an option... Pending Applied Excluded (Questions) Excluded (Expired) Exc…" at bounding box center [423, 151] width 52 height 10
select select ""excluded__other_""
click at [397, 146] on select "Choose an option... Pending Applied Excluded (Questions) Excluded (Expired) Exc…" at bounding box center [423, 151] width 52 height 10
click at [427, 121] on select "Choose an option... Pending Applied Excluded (Questions) Excluded (Expired) Exc…" at bounding box center [423, 120] width 52 height 10
select select ""excluded__other_""
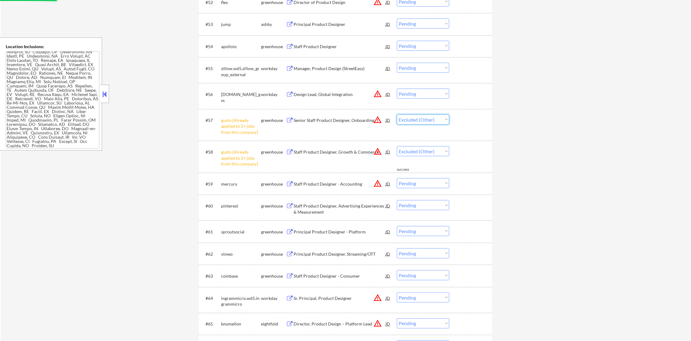
click at [397, 115] on select "Choose an option... Pending Applied Excluded (Questions) Excluded (Expired) Exc…" at bounding box center [423, 120] width 52 height 10
select select ""pending""
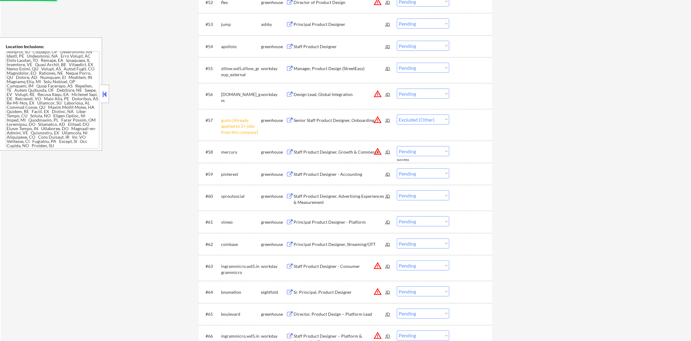
select select ""pending""
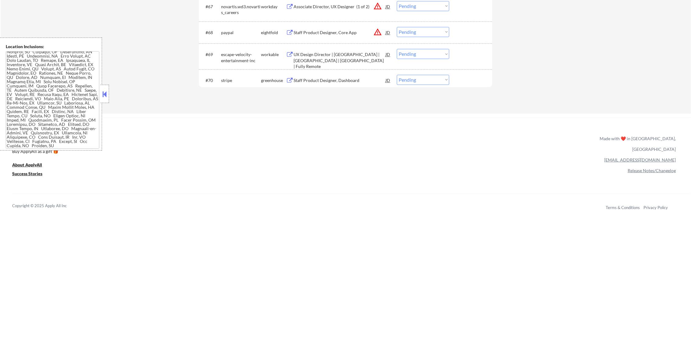
scroll to position [1766, 0]
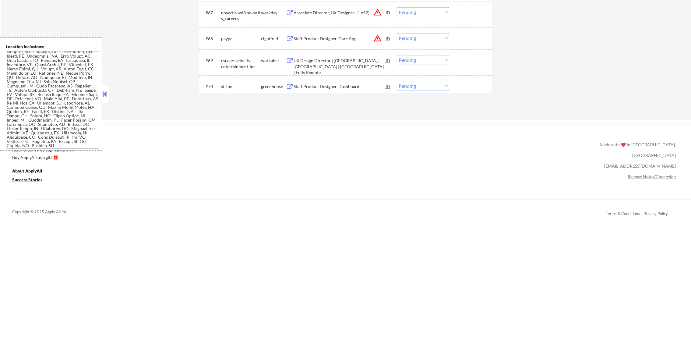
click at [334, 83] on div "Staff Product Designer, Dashboard" at bounding box center [340, 86] width 92 height 11
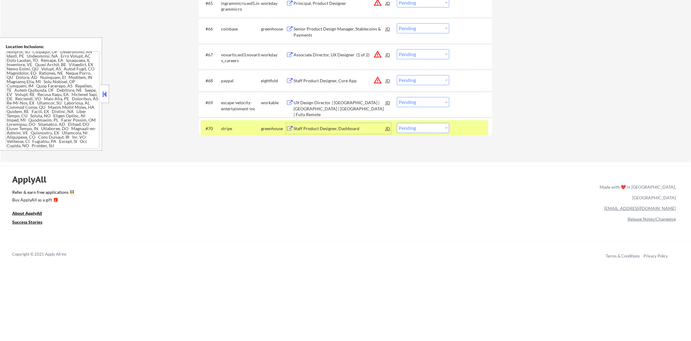
scroll to position [1721, 0]
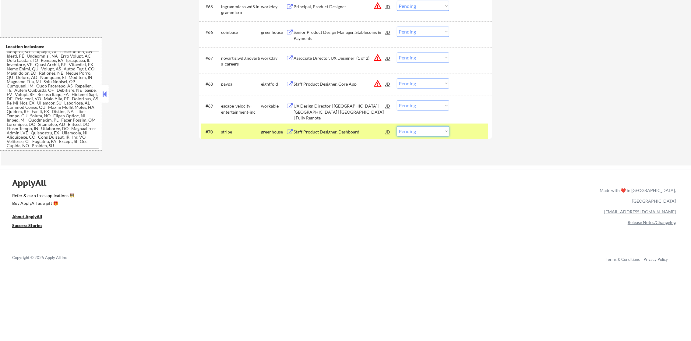
click at [418, 131] on select "Choose an option... Pending Applied Excluded (Questions) Excluded (Expired) Exc…" at bounding box center [423, 131] width 52 height 10
select select ""applied""
click at [397, 126] on select "Choose an option... Pending Applied Excluded (Questions) Excluded (Expired) Exc…" at bounding box center [423, 131] width 52 height 10
click at [231, 134] on div "stripe" at bounding box center [241, 132] width 40 height 6
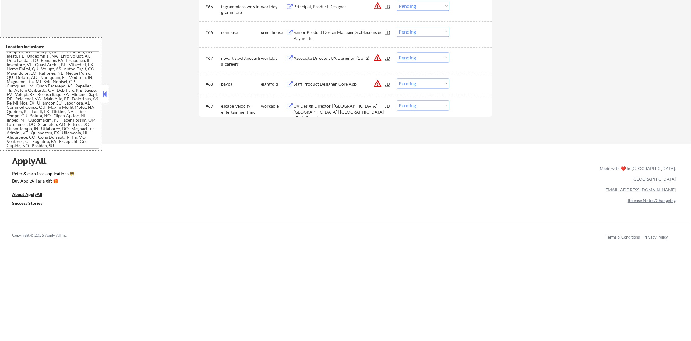
click at [316, 106] on div "UX Design Director | [GEOGRAPHIC_DATA] | [GEOGRAPHIC_DATA] | [GEOGRAPHIC_DATA] …" at bounding box center [340, 112] width 92 height 18
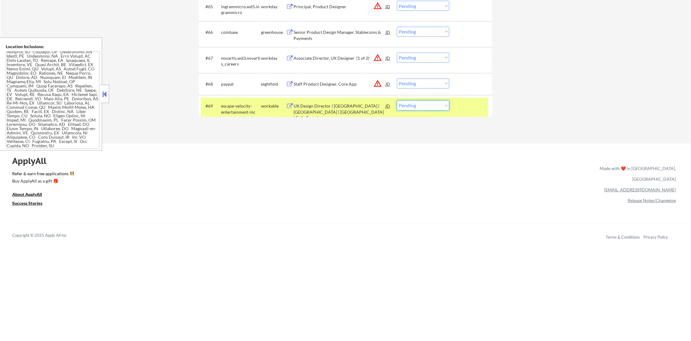
click at [406, 109] on select "Choose an option... Pending Applied Excluded (Questions) Excluded (Expired) Exc…" at bounding box center [423, 106] width 52 height 10
select select ""applied""
click at [397, 101] on select "Choose an option... Pending Applied Excluded (Questions) Excluded (Expired) Exc…" at bounding box center [423, 106] width 52 height 10
click at [235, 95] on div "#69 escape-velocity-entertainment-inc workable UX Design Director | [GEOGRAPHIC…" at bounding box center [345, 108] width 293 height 26
click at [235, 103] on div "escape-velocity-entertainment-inc" at bounding box center [241, 109] width 40 height 12
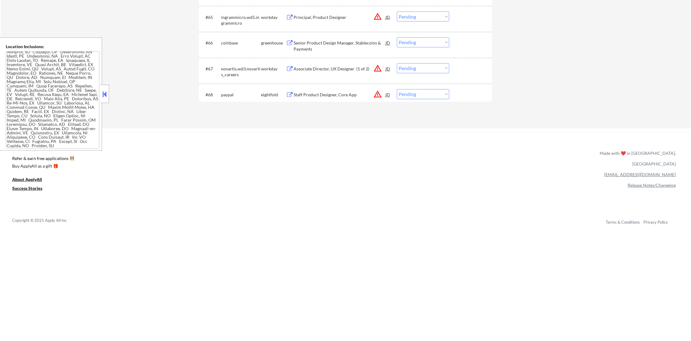
scroll to position [1706, 0]
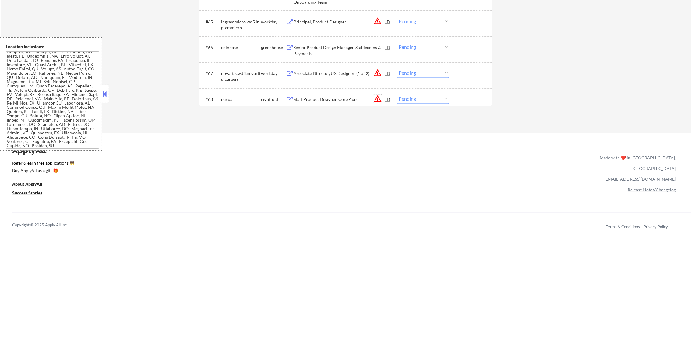
click at [377, 99] on button "warning_amber" at bounding box center [377, 99] width 9 height 9
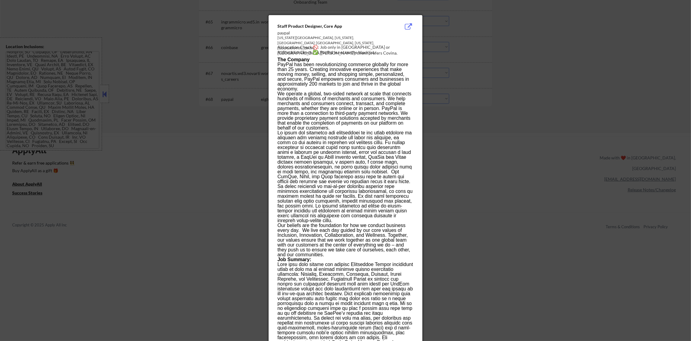
click at [503, 129] on div at bounding box center [345, 170] width 691 height 341
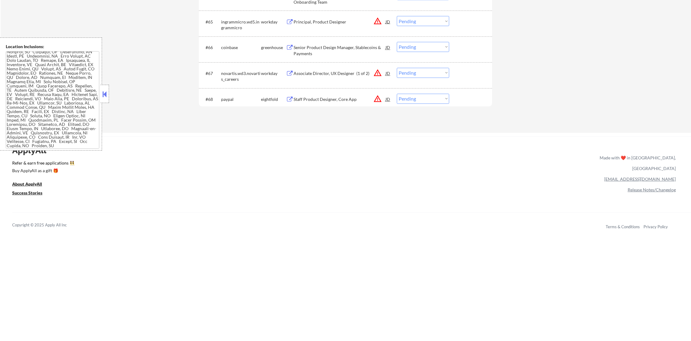
scroll to position [1690, 0]
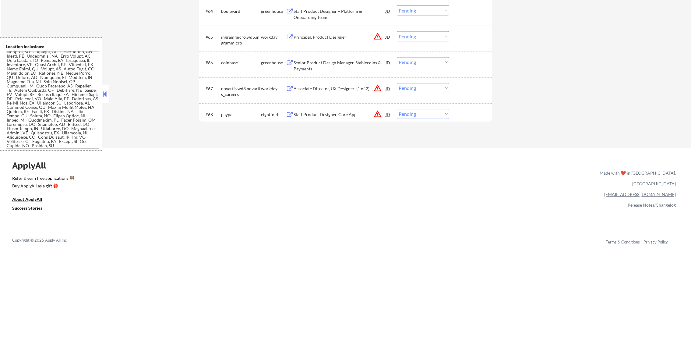
click at [379, 88] on button "warning_amber" at bounding box center [377, 88] width 9 height 9
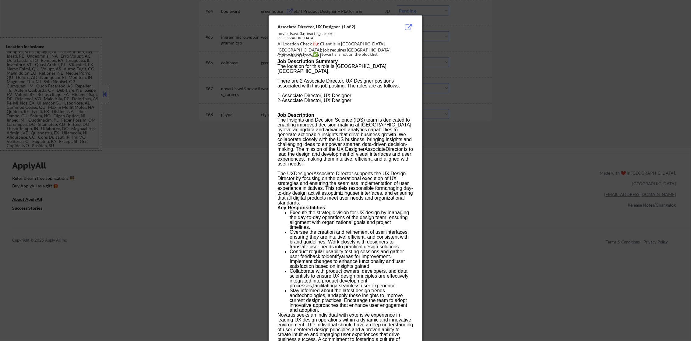
click at [396, 44] on div "AI Location Check 🚫: Client is in [GEOGRAPHIC_DATA], [GEOGRAPHIC_DATA]; job req…" at bounding box center [346, 50] width 139 height 18
copy div "anover,"
click at [537, 53] on div at bounding box center [345, 170] width 691 height 341
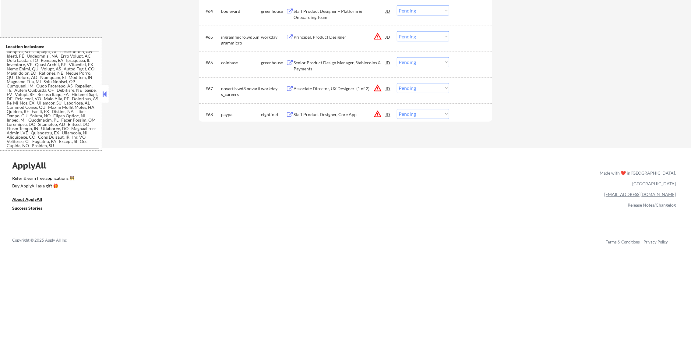
click at [334, 86] on div "Associate Director, UX Designer (1 of 2)" at bounding box center [340, 89] width 92 height 6
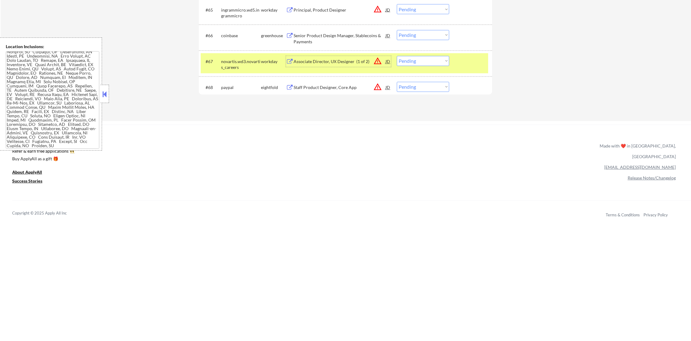
scroll to position [1751, 0]
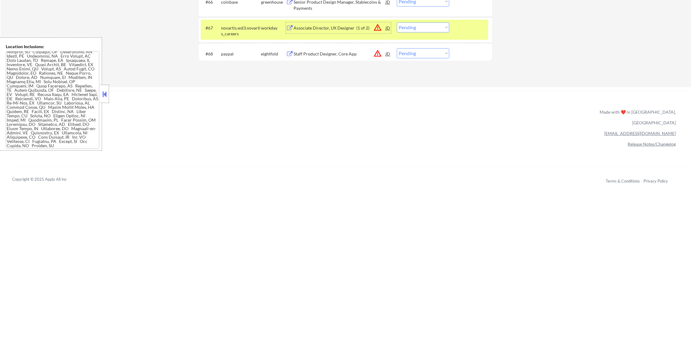
click at [419, 28] on select "Choose an option... Pending Applied Excluded (Questions) Excluded (Expired) Exc…" at bounding box center [423, 27] width 52 height 10
click at [397, 22] on select "Choose an option... Pending Applied Excluded (Questions) Excluded (Expired) Exc…" at bounding box center [423, 27] width 52 height 10
click at [247, 28] on div "novartis.wd3.novartis_careers" at bounding box center [241, 31] width 40 height 12
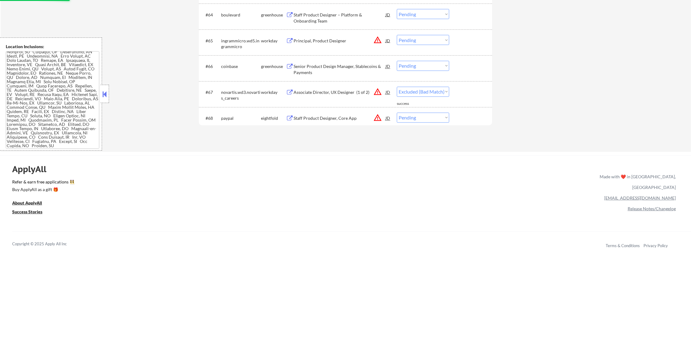
scroll to position [1675, 0]
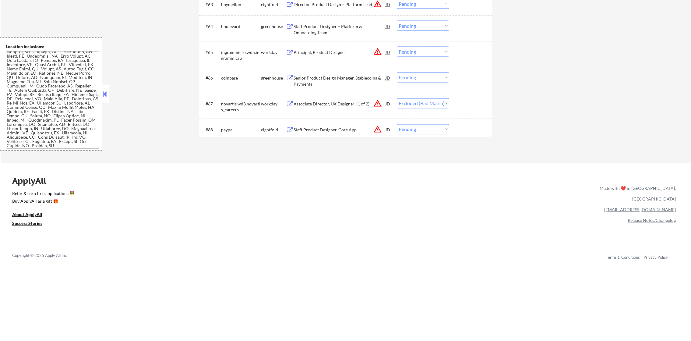
select select ""pending""
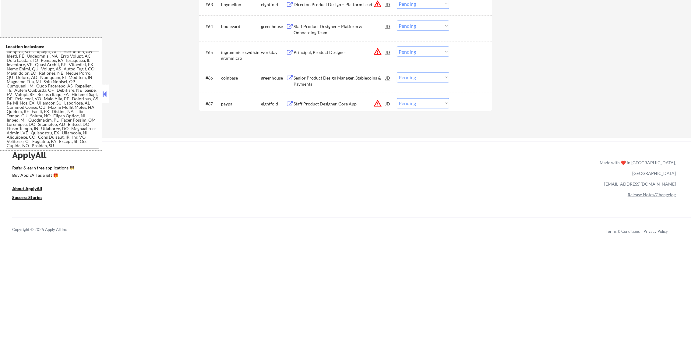
click at [330, 81] on div "Senior Product Design Manager, Stablecoins & Payments" at bounding box center [340, 81] width 92 height 12
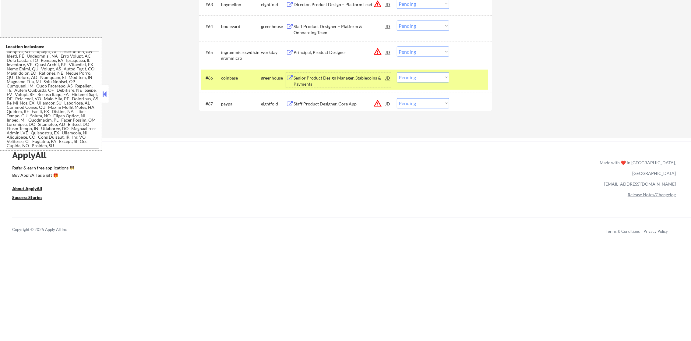
click at [405, 80] on select "Choose an option... Pending Applied Excluded (Questions) Excluded (Expired) Exc…" at bounding box center [423, 77] width 52 height 10
click at [397, 72] on select "Choose an option... Pending Applied Excluded (Questions) Excluded (Expired) Exc…" at bounding box center [423, 77] width 52 height 10
click at [246, 76] on div "coinbase" at bounding box center [241, 78] width 40 height 6
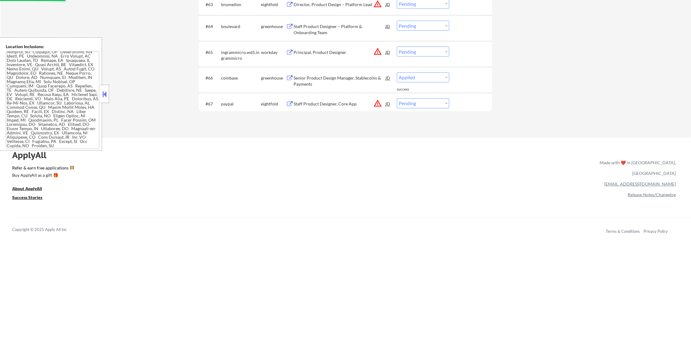
select select ""pending""
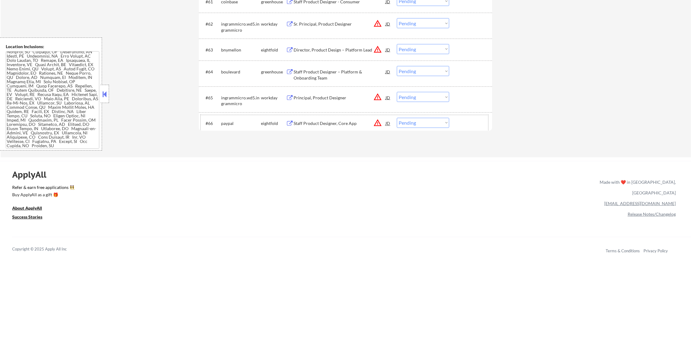
scroll to position [1629, 0]
click at [380, 101] on button "warning_amber" at bounding box center [377, 97] width 9 height 9
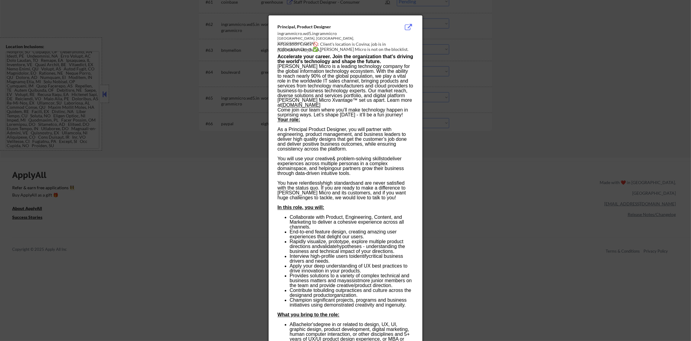
click at [391, 45] on div "AI Location Check 🚫: Client's location is Covina; job is in [GEOGRAPHIC_DATA]." at bounding box center [346, 47] width 139 height 12
copy div "rvine."
click at [476, 63] on div at bounding box center [345, 170] width 691 height 341
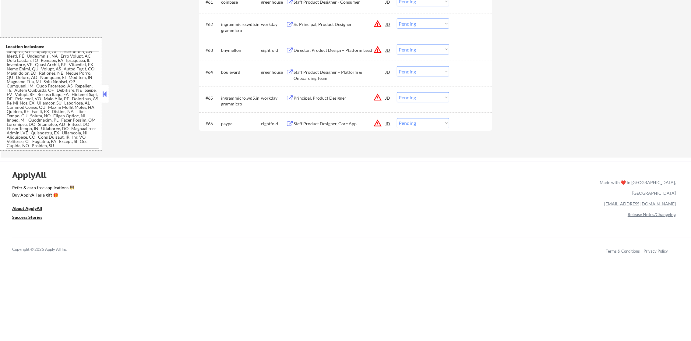
scroll to position [103, 0]
click at [339, 95] on div "Principal, Product Designer" at bounding box center [340, 98] width 92 height 6
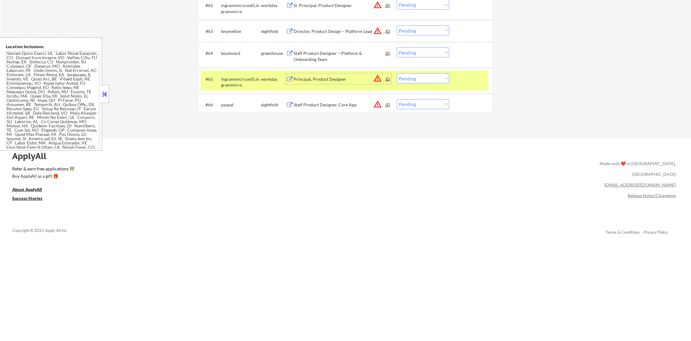
scroll to position [1706, 0]
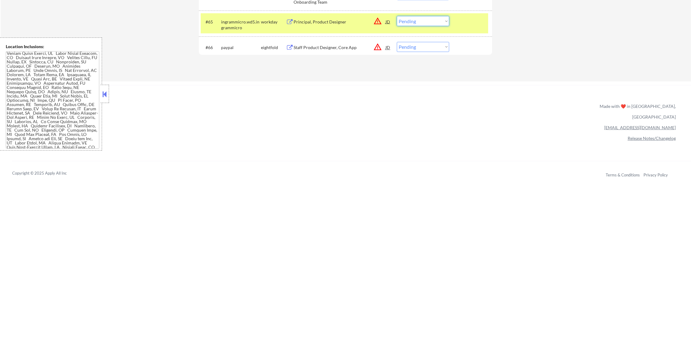
drag, startPoint x: 414, startPoint y: 20, endPoint x: 415, endPoint y: 26, distance: 5.6
click at [414, 20] on select "Choose an option... Pending Applied Excluded (Questions) Excluded (Expired) Exc…" at bounding box center [423, 21] width 52 height 10
click at [397, 16] on select "Choose an option... Pending Applied Excluded (Questions) Excluded (Expired) Exc…" at bounding box center [423, 21] width 52 height 10
click at [243, 23] on div "ingrammicro.wd5.ingrammicro" at bounding box center [241, 25] width 40 height 12
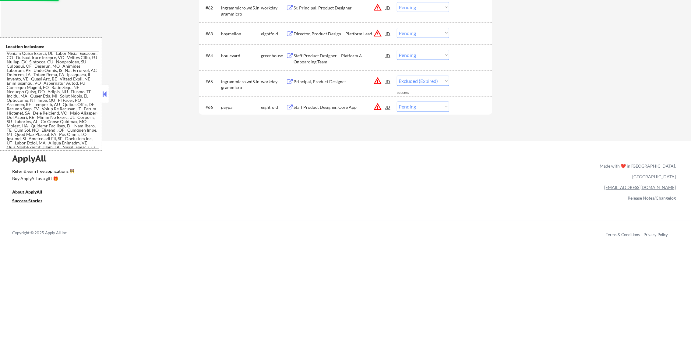
scroll to position [1645, 0]
select select ""pending""
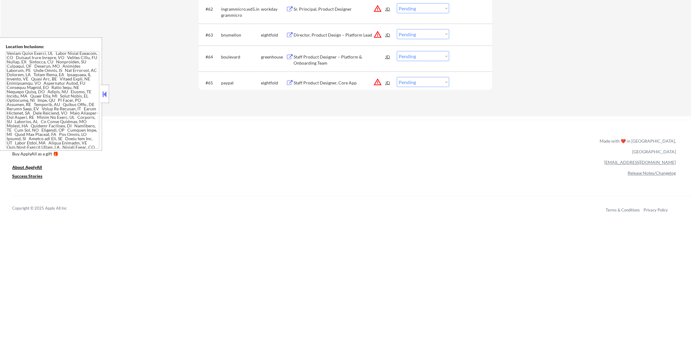
click at [334, 57] on div "Staff Product Designer – Platform & Onboarding Team" at bounding box center [340, 60] width 92 height 12
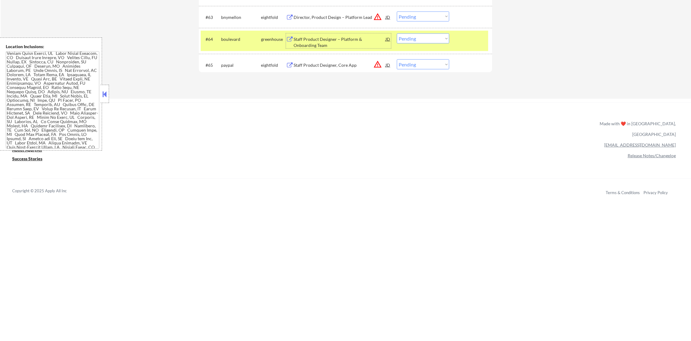
scroll to position [1660, 0]
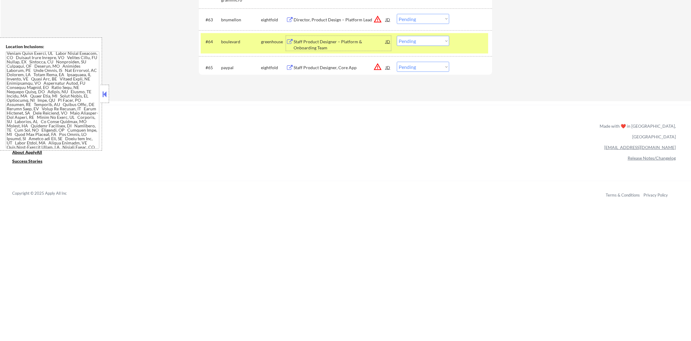
click at [410, 44] on select "Choose an option... Pending Applied Excluded (Questions) Excluded (Expired) Exc…" at bounding box center [423, 41] width 52 height 10
click at [397, 36] on select "Choose an option... Pending Applied Excluded (Questions) Excluded (Expired) Exc…" at bounding box center [423, 41] width 52 height 10
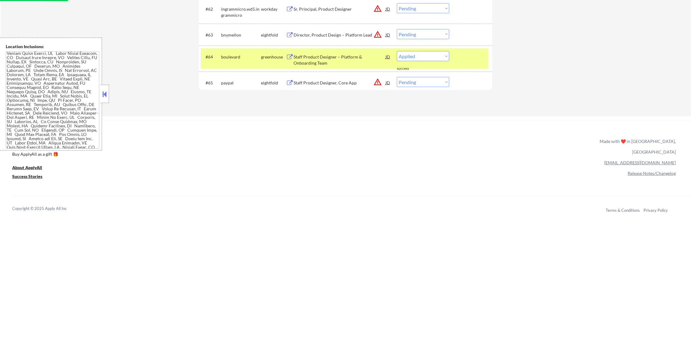
click at [222, 54] on div "boulevard" at bounding box center [241, 57] width 40 height 6
select select ""pending""
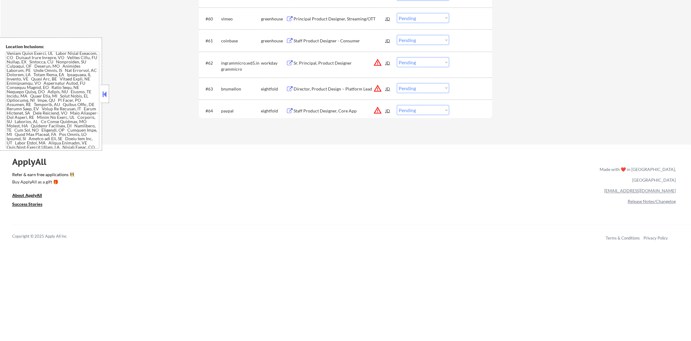
scroll to position [1584, 0]
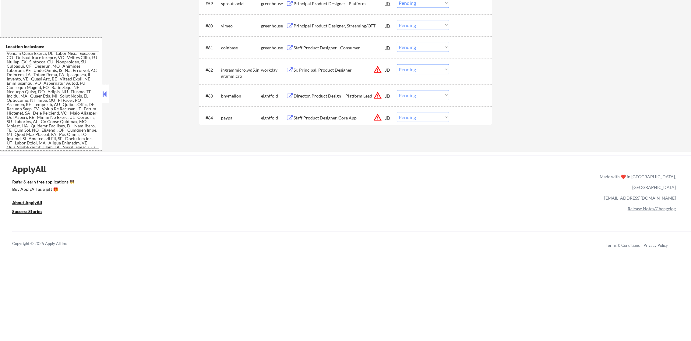
click at [378, 69] on button "warning_amber" at bounding box center [377, 69] width 9 height 9
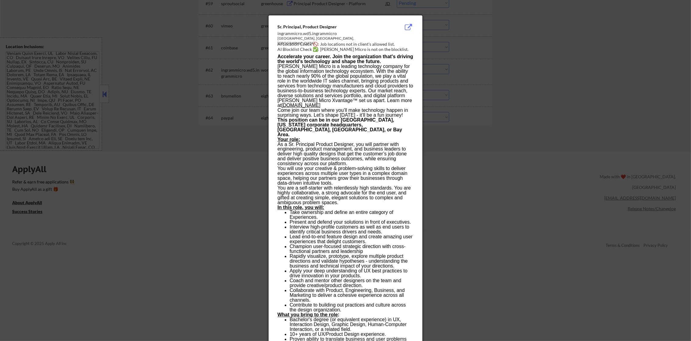
drag, startPoint x: 514, startPoint y: 101, endPoint x: 441, endPoint y: 96, distance: 73.3
click at [514, 101] on div at bounding box center [345, 170] width 691 height 341
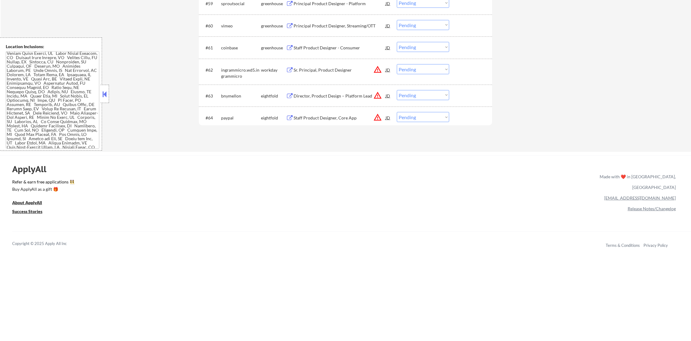
click at [340, 66] on div "Sr. Principal, Product Designer" at bounding box center [340, 69] width 92 height 11
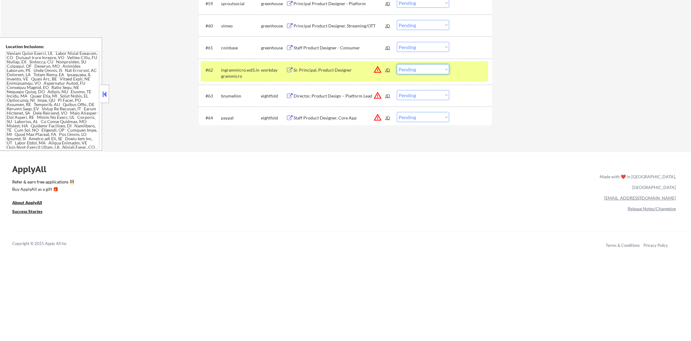
click at [402, 65] on select "Choose an option... Pending Applied Excluded (Questions) Excluded (Expired) Exc…" at bounding box center [423, 69] width 52 height 10
click at [397, 64] on select "Choose an option... Pending Applied Excluded (Questions) Excluded (Expired) Exc…" at bounding box center [423, 69] width 52 height 10
click at [253, 75] on div "ingrammicro.wd5.ingrammicro" at bounding box center [241, 73] width 40 height 12
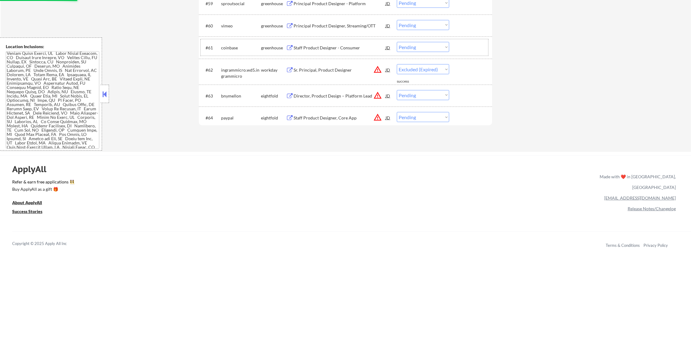
click at [232, 48] on div "coinbase" at bounding box center [241, 48] width 40 height 6
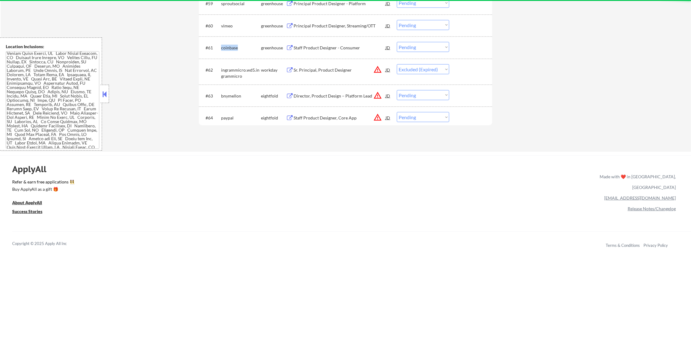
copy div "coinbase"
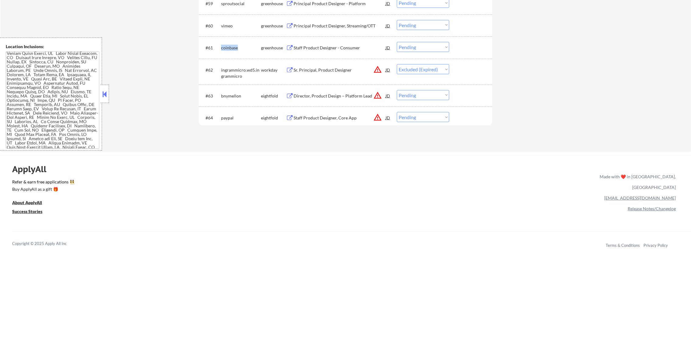
scroll to position [0, 0]
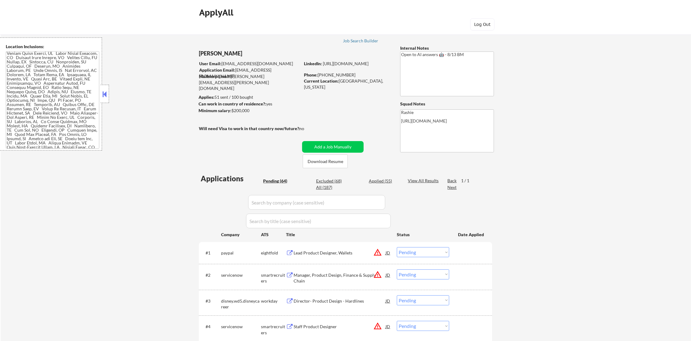
select select ""pending""
click at [326, 184] on div "All (187)" at bounding box center [331, 187] width 30 height 6
click at [325, 188] on div "All (187)" at bounding box center [331, 187] width 30 height 6
click at [285, 203] on input "input" at bounding box center [316, 202] width 137 height 15
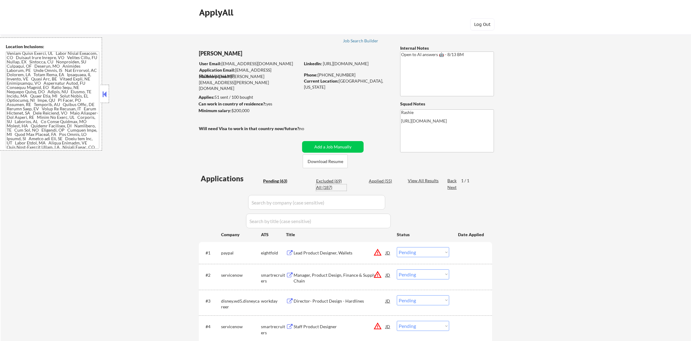
select select ""applied""
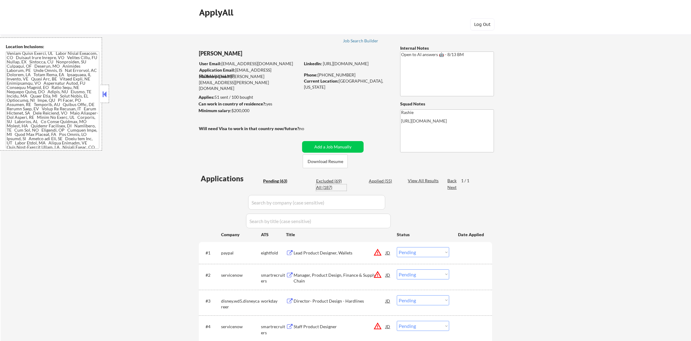
select select ""applied""
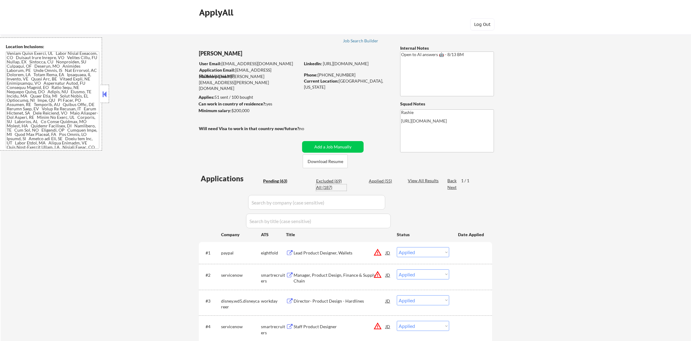
select select ""applied""
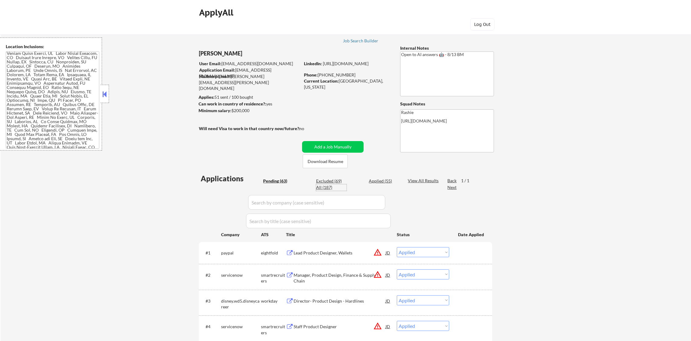
select select ""applied""
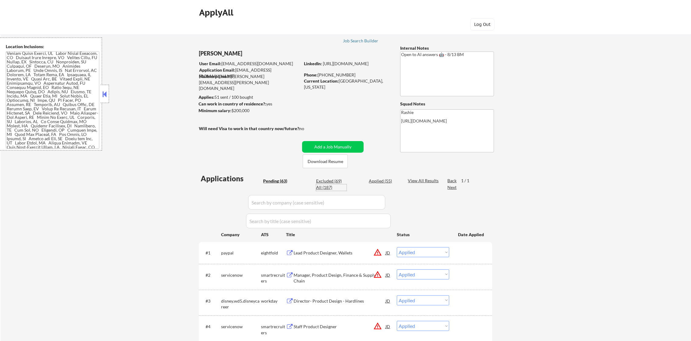
select select ""applied""
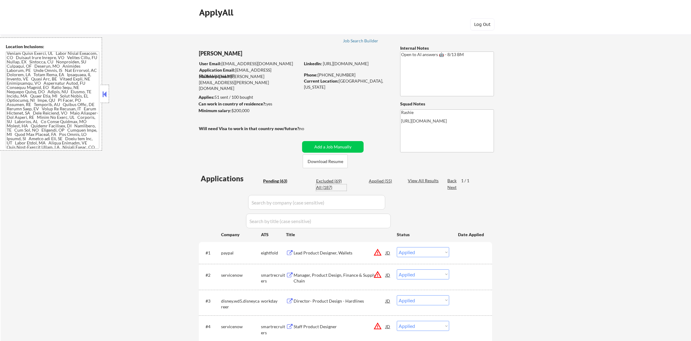
select select ""applied""
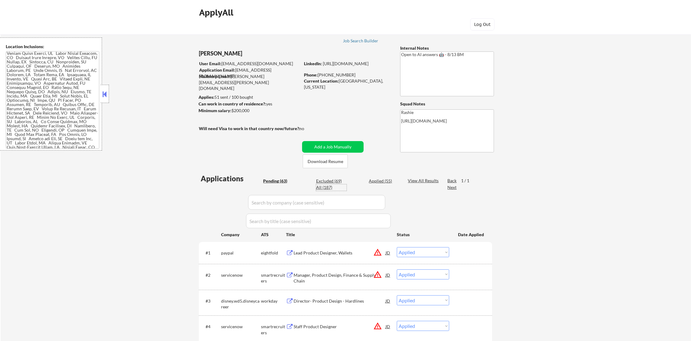
select select ""applied""
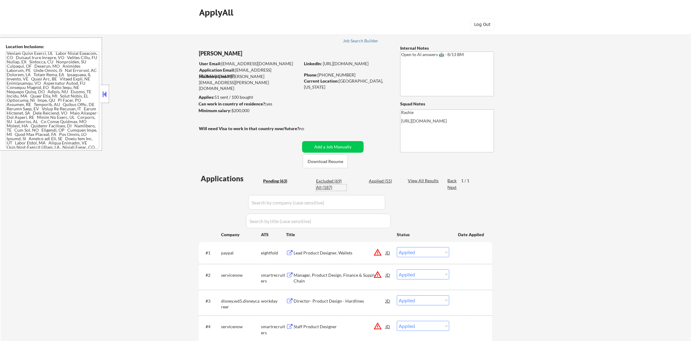
select select ""applied""
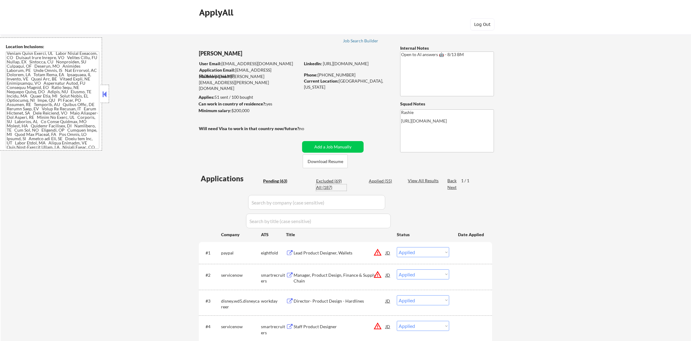
select select ""applied""
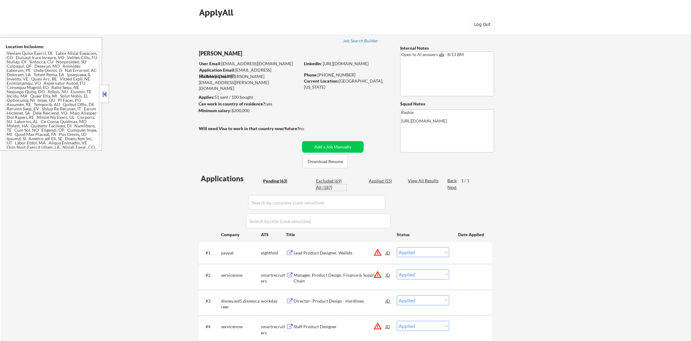
select select ""applied""
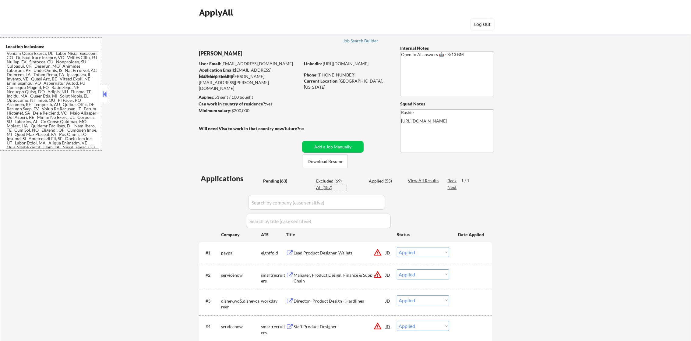
select select ""applied""
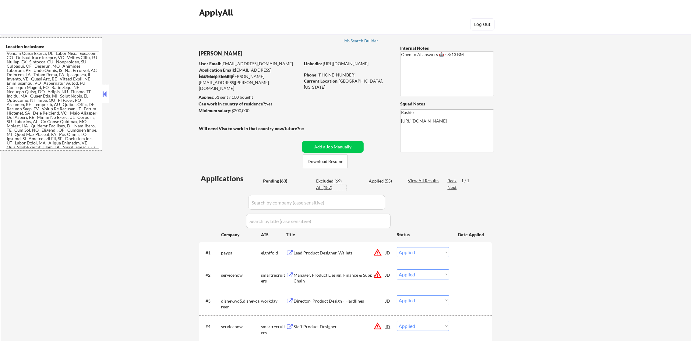
select select ""excluded__expired_""
select select ""excluded__salary_""
select select ""excluded__location_""
select select ""excluded__expired_""
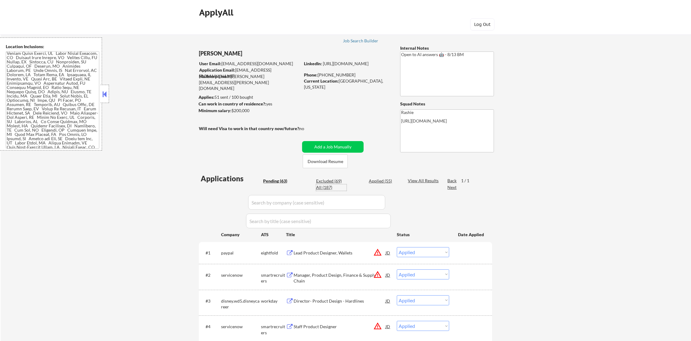
select select ""excluded__expired_""
select select ""excluded__salary_""
select select ""excluded__other_""
select select ""excluded__salary_""
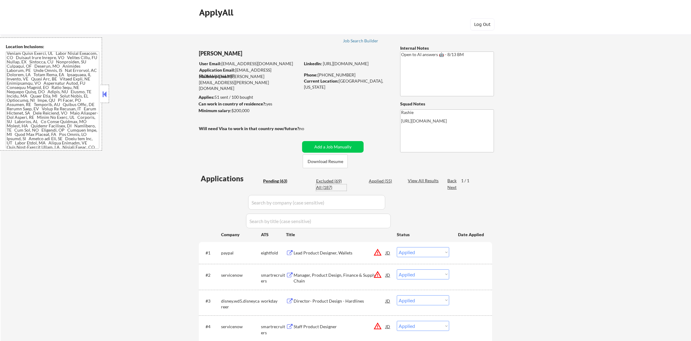
select select ""excluded__expired_""
select select ""excluded__other_""
select select ""excluded__expired_""
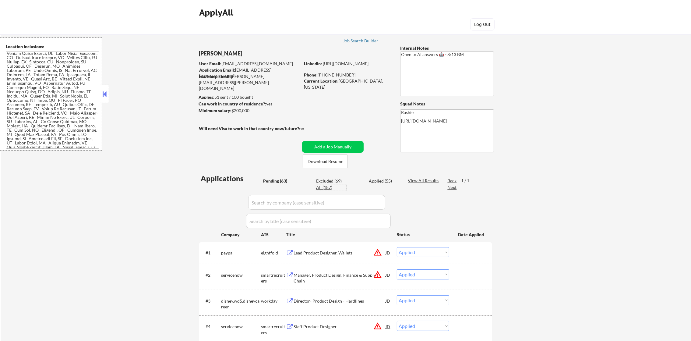
select select ""excluded__location_""
select select ""excluded__expired_""
select select ""excluded__location_""
select select ""excluded__expired_""
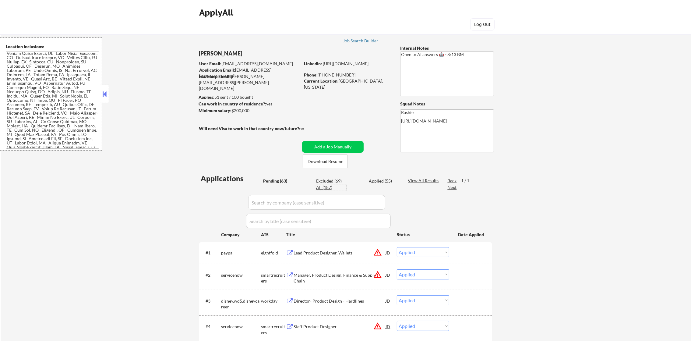
select select ""excluded__salary_""
select select ""excluded""
select select ""excluded__salary_""
select select ""excluded""
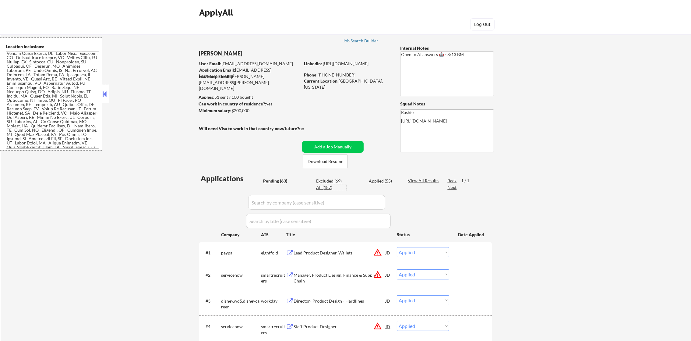
select select ""pending""
select select ""excluded__other_""
select select ""pending""
select select ""excluded__salary_""
select select ""pending""
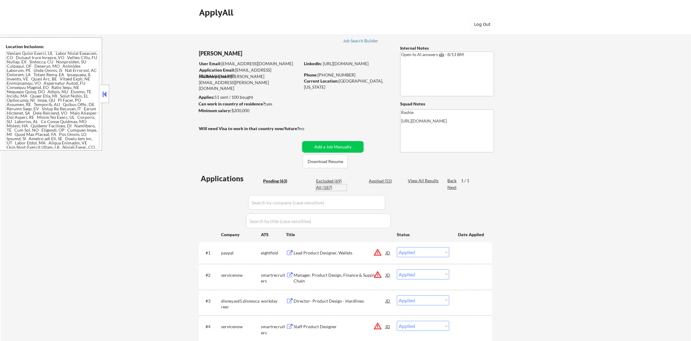
select select ""excluded""
select select ""excluded__other_""
select select ""excluded__location_""
select select ""pending""
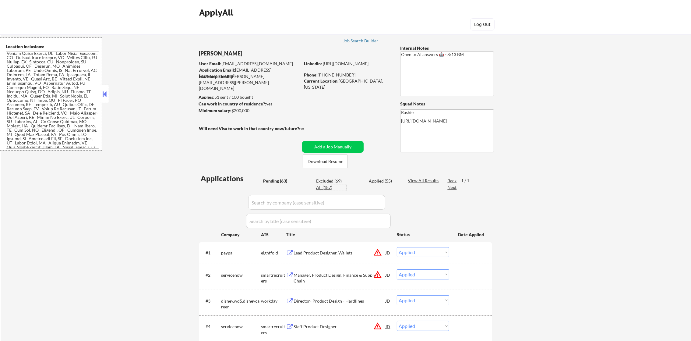
select select ""excluded__salary_""
select select ""excluded__expired_""
select select ""excluded__blocklist_""
select select ""pending""
select select ""excluded__salary_""
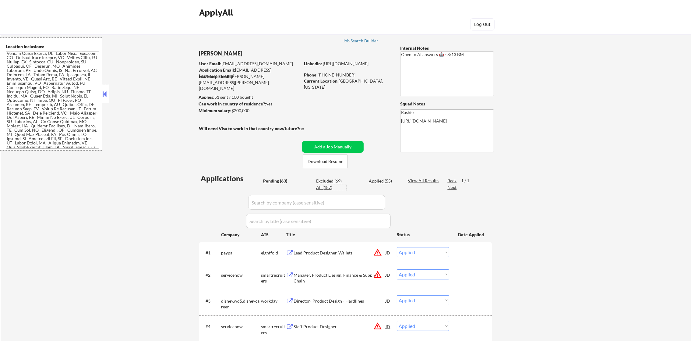
select select ""excluded__salary_""
select select ""pending""
select select ""excluded__salary_""
select select ""excluded__expired_""
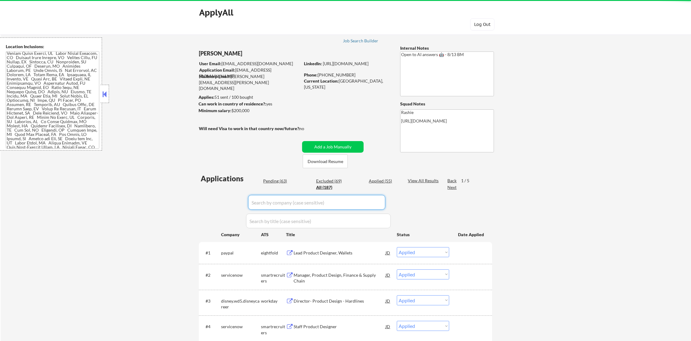
paste input "coinbase"
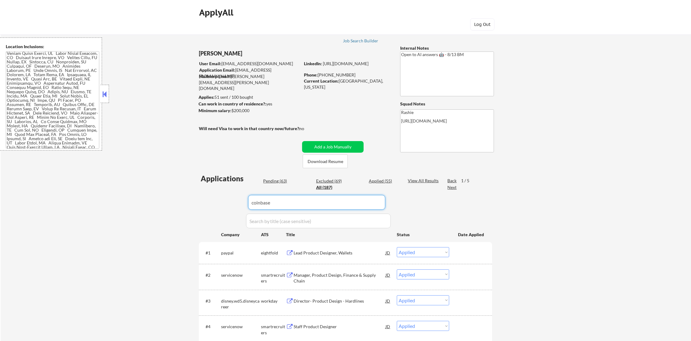
type input "coinbase"
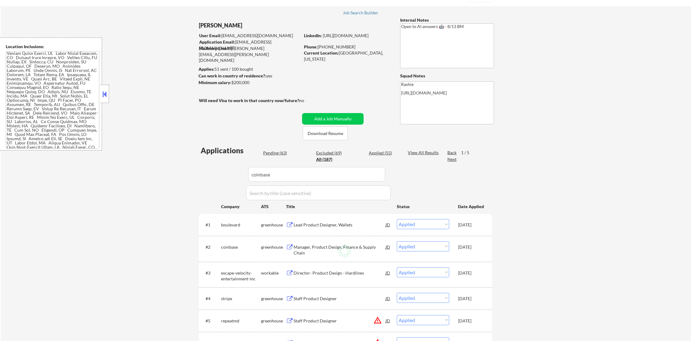
scroll to position [61, 0]
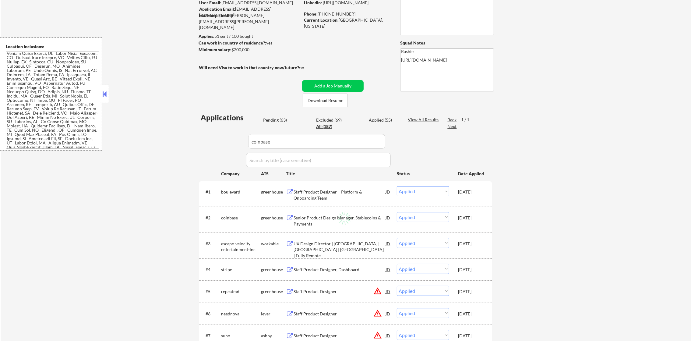
select select ""excluded""
select select ""pending""
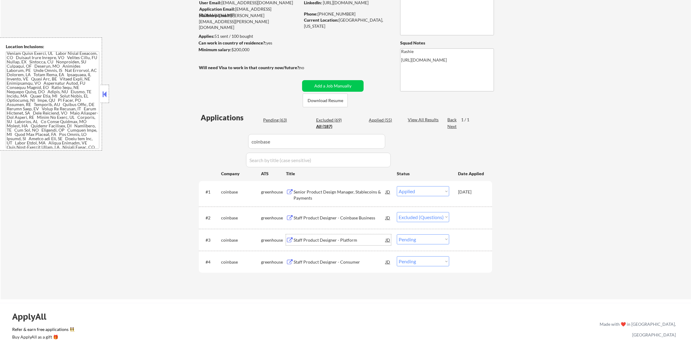
click at [344, 241] on div "Staff Product Designer - Platform" at bounding box center [340, 240] width 92 height 6
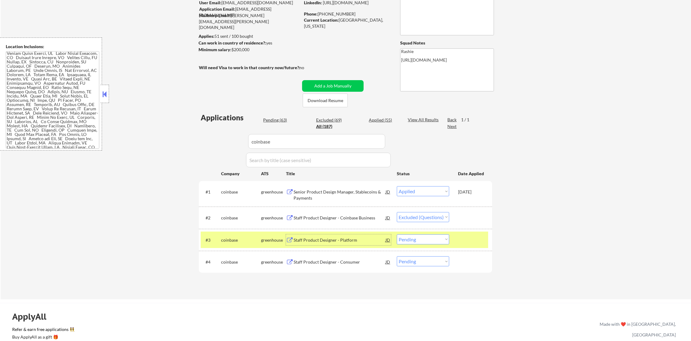
click at [412, 239] on select "Choose an option... Pending Applied Excluded (Questions) Excluded (Expired) Exc…" at bounding box center [423, 239] width 52 height 10
select select ""excluded__expired_""
click at [397, 234] on select "Choose an option... Pending Applied Excluded (Questions) Excluded (Expired) Exc…" at bounding box center [423, 239] width 52 height 10
click at [239, 242] on div "coinbase" at bounding box center [241, 240] width 40 height 6
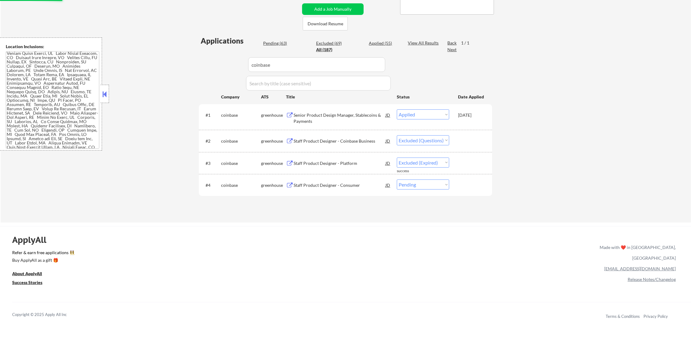
scroll to position [152, 0]
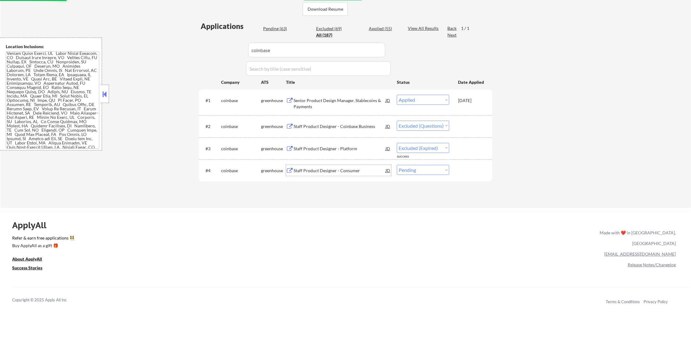
click at [344, 173] on div "Staff Product Designer - Consumer" at bounding box center [340, 170] width 92 height 11
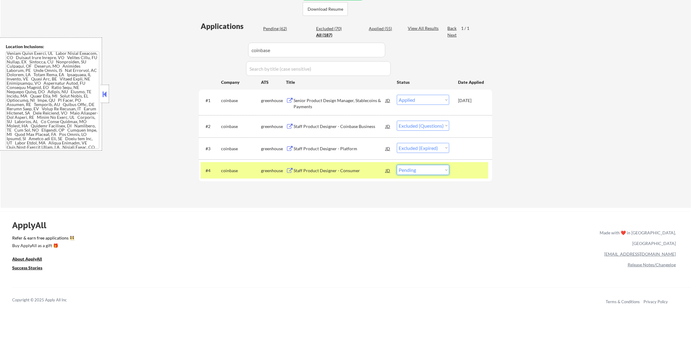
drag, startPoint x: 428, startPoint y: 165, endPoint x: 423, endPoint y: 172, distance: 8.8
click at [425, 171] on select "Choose an option... Pending Applied Excluded (Questions) Excluded (Expired) Exc…" at bounding box center [423, 170] width 52 height 10
select select ""excluded""
click at [397, 165] on select "Choose an option... Pending Applied Excluded (Questions) Excluded (Expired) Exc…" at bounding box center [423, 170] width 52 height 10
click at [222, 166] on div "coinbase" at bounding box center [241, 170] width 40 height 11
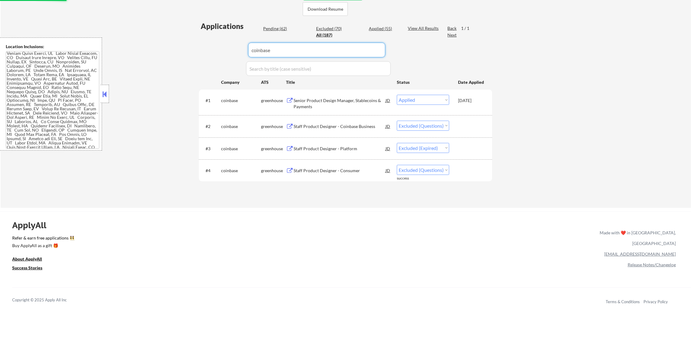
drag, startPoint x: 279, startPoint y: 55, endPoint x: 209, endPoint y: 54, distance: 70.1
click at [209, 54] on div "Applications Pending (62) Excluded (70) Applied (55) All (187) View All Results…" at bounding box center [345, 108] width 293 height 175
click at [168, 41] on div "← Return to /applysquad Mailslurp Inbox Job Search Builder [PERSON_NAME] User E…" at bounding box center [346, 40] width 691 height 336
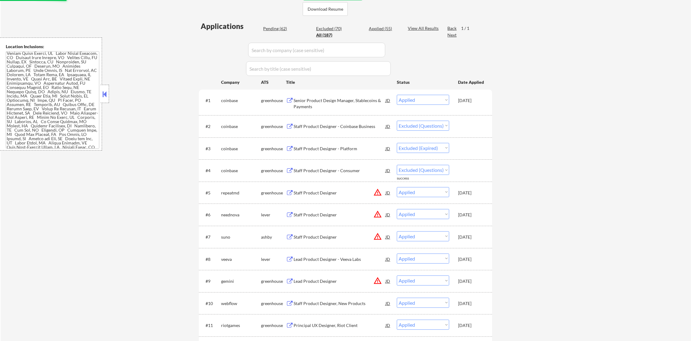
select select ""applied""
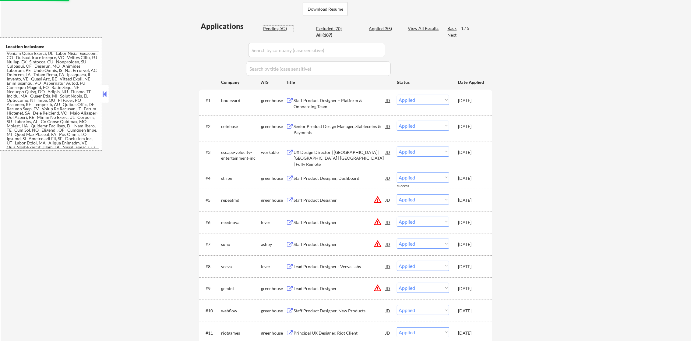
click at [271, 31] on div "Pending (62)" at bounding box center [278, 29] width 30 height 6
select select ""pending""
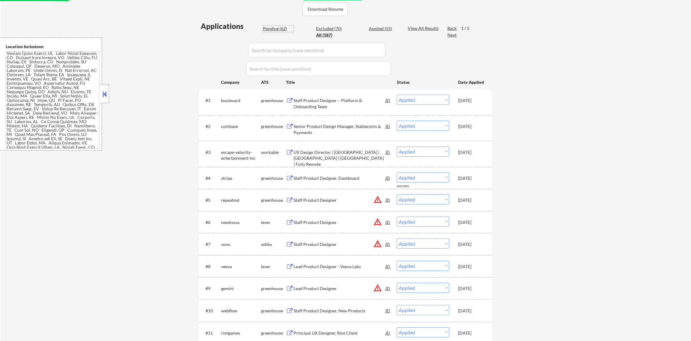
select select ""pending""
click at [273, 27] on div "Pending (62)" at bounding box center [278, 29] width 30 height 6
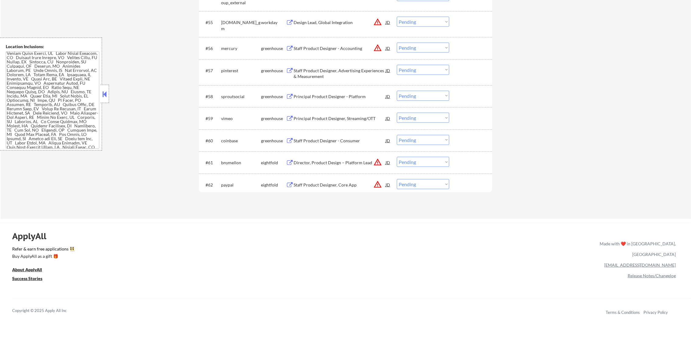
scroll to position [1478, 0]
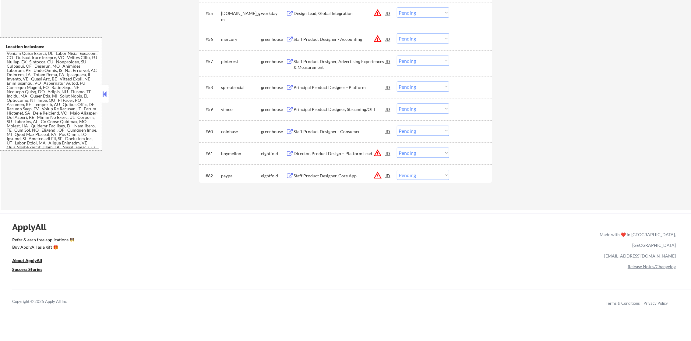
click at [323, 130] on div "Staff Product Designer - Consumer" at bounding box center [340, 132] width 92 height 6
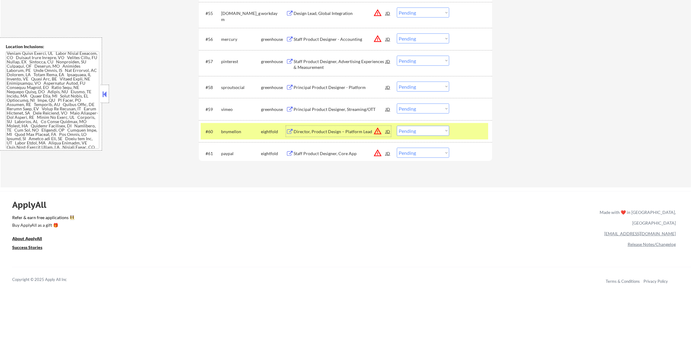
click at [231, 126] on div "bnymellon" at bounding box center [241, 131] width 40 height 11
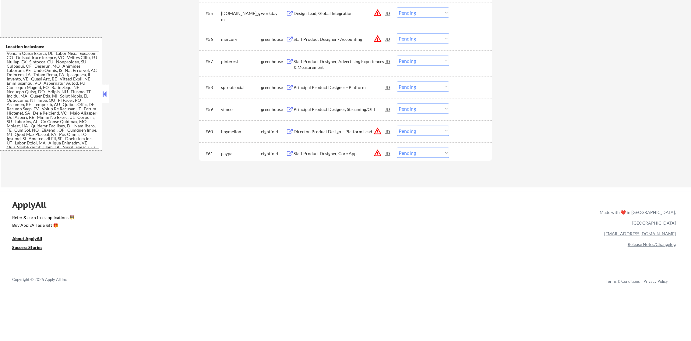
click at [331, 110] on div "Principal Product Designer, Streaming/OTT" at bounding box center [340, 109] width 92 height 6
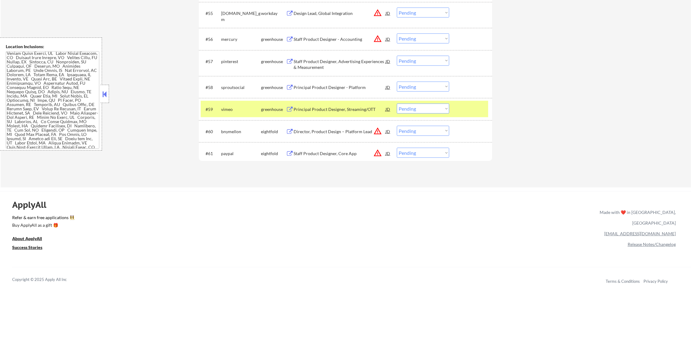
scroll to position [308, 0]
click at [403, 110] on select "Choose an option... Pending Applied Excluded (Questions) Excluded (Expired) Exc…" at bounding box center [423, 109] width 52 height 10
click at [397, 104] on select "Choose an option... Pending Applied Excluded (Questions) Excluded (Expired) Exc…" at bounding box center [423, 109] width 52 height 10
click at [235, 116] on div "#59 vimeo greenhouse Principal Product Designer, Streaming/[PERSON_NAME] warnin…" at bounding box center [345, 109] width 288 height 16
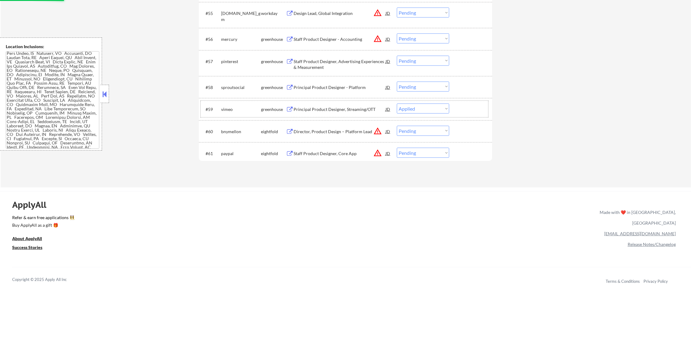
click at [333, 107] on div "Principal Product Designer, Streaming/OTT" at bounding box center [340, 109] width 92 height 6
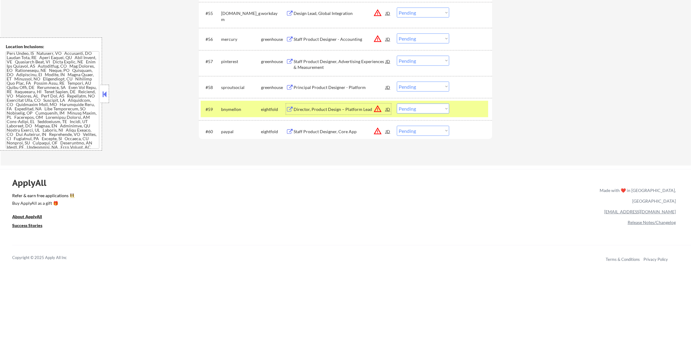
click at [228, 109] on div "bnymellon" at bounding box center [241, 109] width 40 height 6
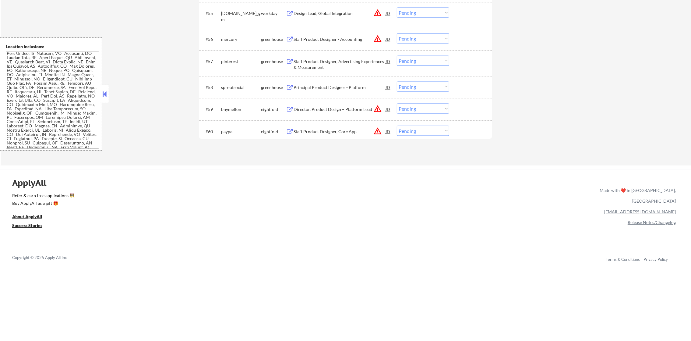
click at [318, 83] on div "Principal Product Designer - Platform" at bounding box center [340, 87] width 92 height 11
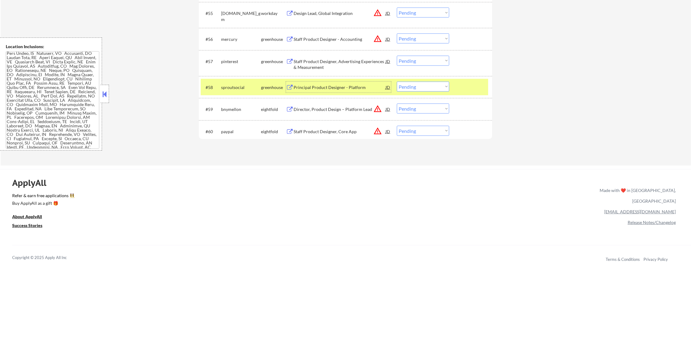
click at [419, 88] on select "Choose an option... Pending Applied Excluded (Questions) Excluded (Expired) Exc…" at bounding box center [423, 87] width 52 height 10
click at [397, 82] on select "Choose an option... Pending Applied Excluded (Questions) Excluded (Expired) Exc…" at bounding box center [423, 87] width 52 height 10
click at [235, 89] on div "sproutsocial" at bounding box center [241, 87] width 40 height 6
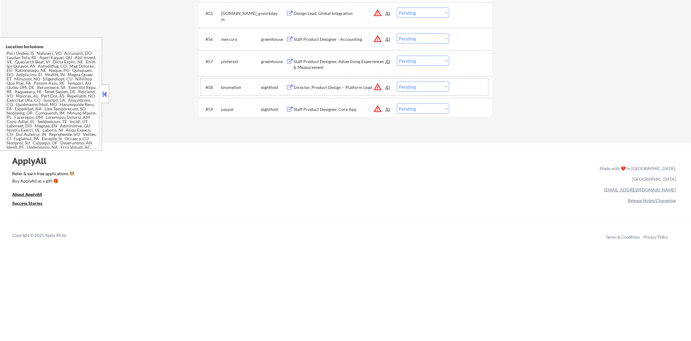
click at [319, 60] on div "Staff Product Designer, Advertising Experiences & Measurement" at bounding box center [340, 64] width 92 height 12
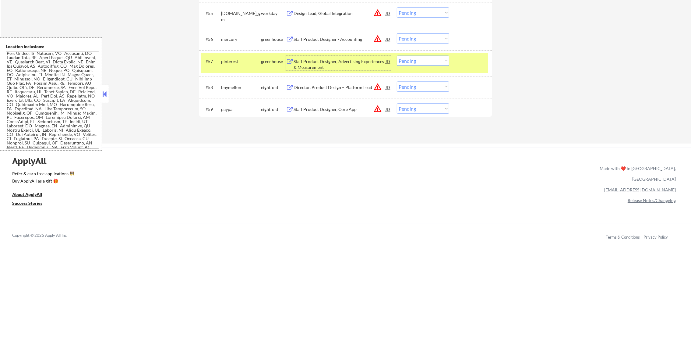
click at [414, 56] on select "Choose an option... Pending Applied Excluded (Questions) Excluded (Expired) Exc…" at bounding box center [423, 61] width 52 height 10
click at [397, 56] on select "Choose an option... Pending Applied Excluded (Questions) Excluded (Expired) Exc…" at bounding box center [423, 61] width 52 height 10
click at [216, 62] on div "#57" at bounding box center [211, 61] width 11 height 6
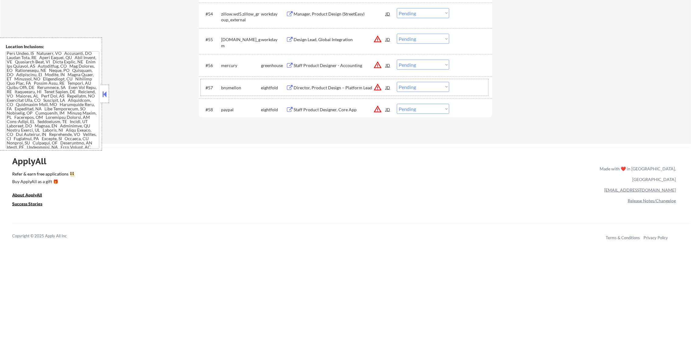
scroll to position [1448, 0]
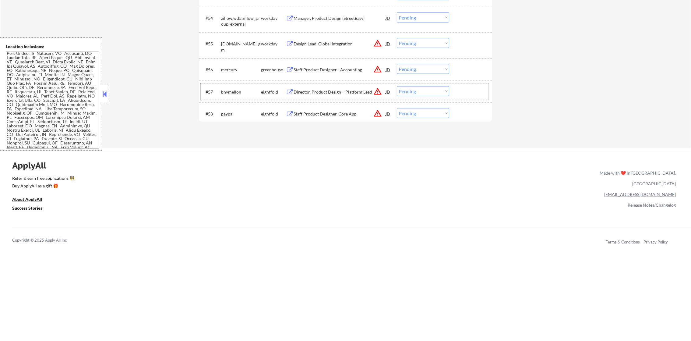
drag, startPoint x: 344, startPoint y: 76, endPoint x: 346, endPoint y: 72, distance: 4.1
click at [344, 76] on div "#56 mercury greenhouse Staff Product Designer - Accounting JD warning_amber Cho…" at bounding box center [345, 69] width 288 height 16
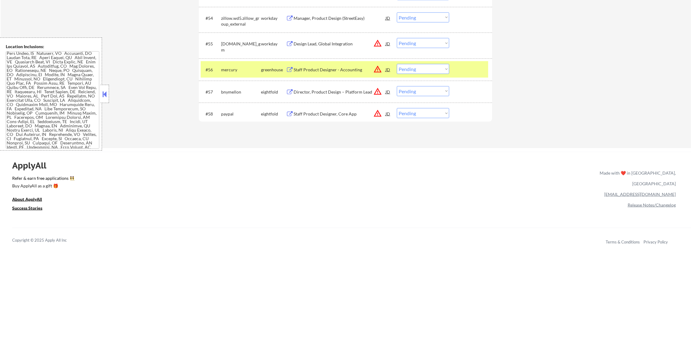
click at [348, 69] on div "Staff Product Designer - Accounting" at bounding box center [340, 70] width 92 height 6
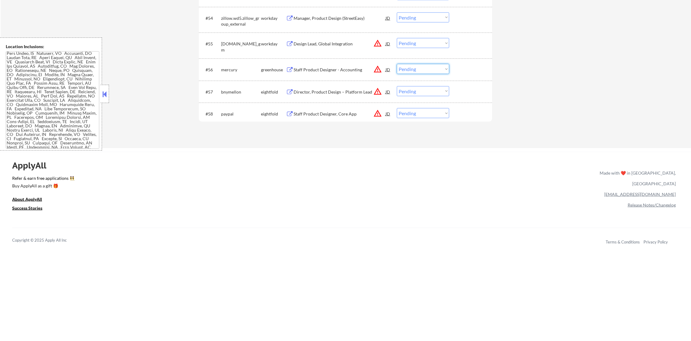
click at [409, 69] on select "Choose an option... Pending Applied Excluded (Questions) Excluded (Expired) Exc…" at bounding box center [423, 69] width 52 height 10
click at [397, 64] on select "Choose an option... Pending Applied Excluded (Questions) Excluded (Expired) Exc…" at bounding box center [423, 69] width 52 height 10
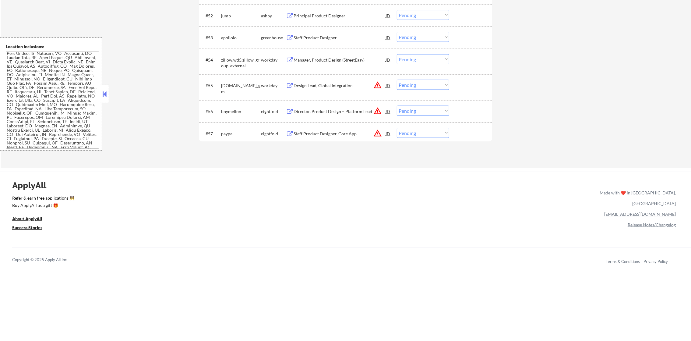
scroll to position [1402, 0]
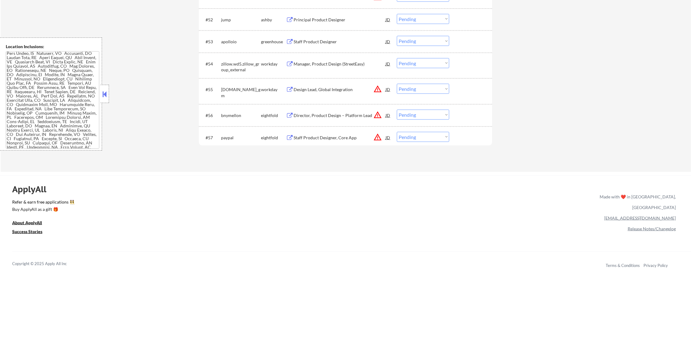
click at [326, 94] on div "Design Lead, Global Integration" at bounding box center [340, 89] width 92 height 11
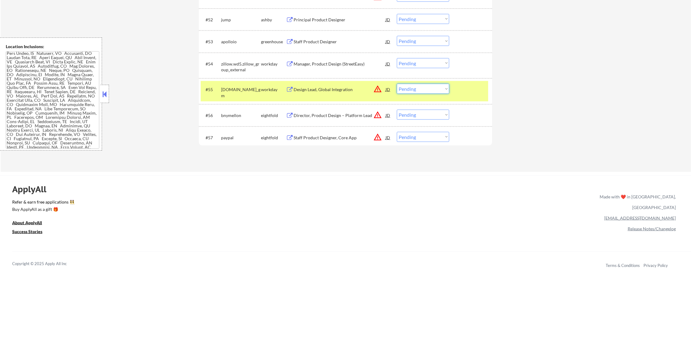
drag, startPoint x: 425, startPoint y: 89, endPoint x: 425, endPoint y: 95, distance: 6.1
click at [425, 90] on select "Choose an option... Pending Applied Excluded (Questions) Excluded (Expired) Exc…" at bounding box center [423, 89] width 52 height 10
click at [397, 84] on select "Choose an option... Pending Applied Excluded (Questions) Excluded (Expired) Exc…" at bounding box center [423, 89] width 52 height 10
click at [225, 86] on div "[DOMAIN_NAME]_gm" at bounding box center [241, 91] width 40 height 15
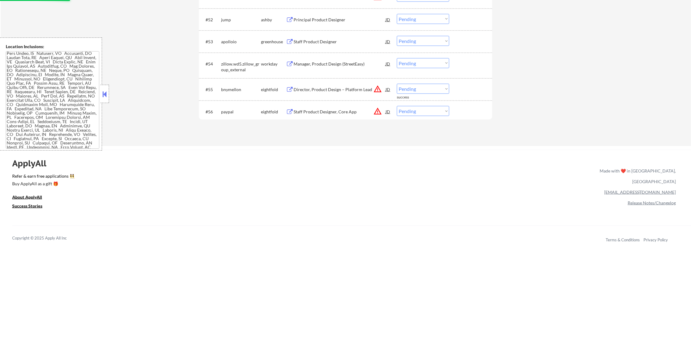
click at [335, 68] on div "Manager, Product Design (StreetEasy)" at bounding box center [340, 63] width 92 height 11
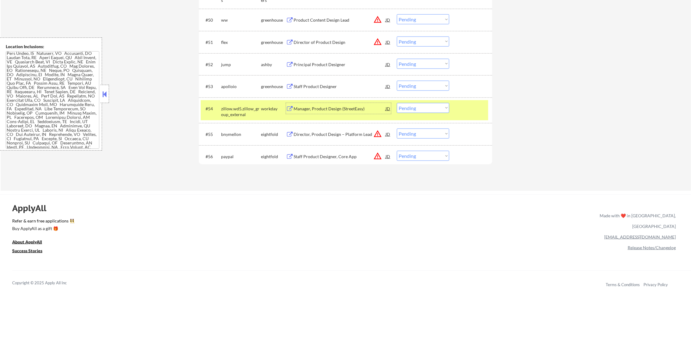
scroll to position [1356, 0]
click at [334, 110] on div "Manager, Product Design (StreetEasy)" at bounding box center [340, 110] width 92 height 6
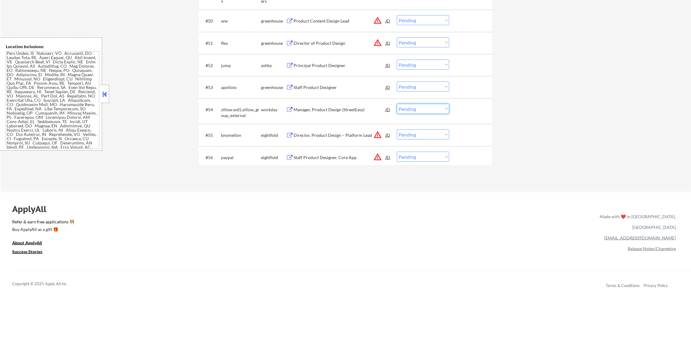
click at [401, 108] on select "Choose an option... Pending Applied Excluded (Questions) Excluded (Expired) Exc…" at bounding box center [423, 109] width 52 height 10
click at [397, 104] on select "Choose an option... Pending Applied Excluded (Questions) Excluded (Expired) Exc…" at bounding box center [423, 109] width 52 height 10
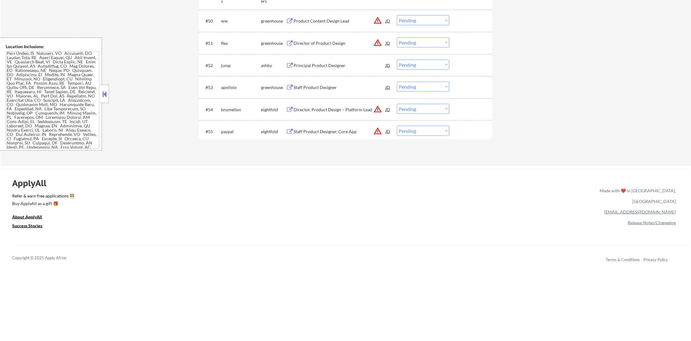
click at [302, 86] on div "Staff Product Designer" at bounding box center [340, 87] width 92 height 6
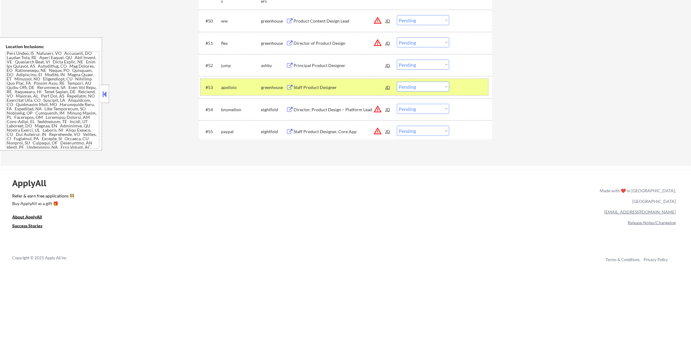
drag, startPoint x: 396, startPoint y: 84, endPoint x: 405, endPoint y: 87, distance: 9.4
click at [405, 87] on div "#53 apolloio greenhouse Staff Product Designer JD warning_amber Choose an optio…" at bounding box center [345, 87] width 288 height 16
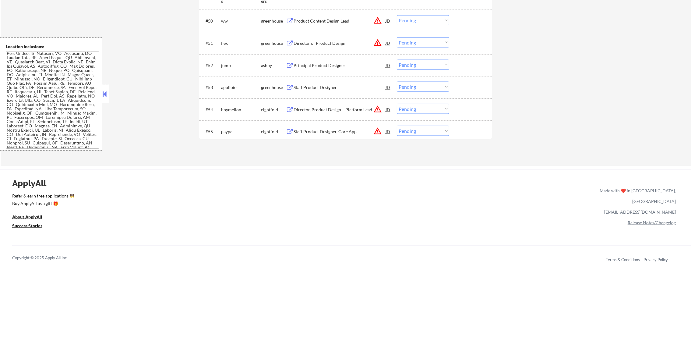
click at [405, 87] on select "Choose an option... Pending Applied Excluded (Questions) Excluded (Expired) Exc…" at bounding box center [423, 87] width 52 height 10
click at [397, 82] on select "Choose an option... Pending Applied Excluded (Questions) Excluded (Expired) Exc…" at bounding box center [423, 87] width 52 height 10
click at [339, 63] on div "Principal Product Designer" at bounding box center [340, 65] width 92 height 6
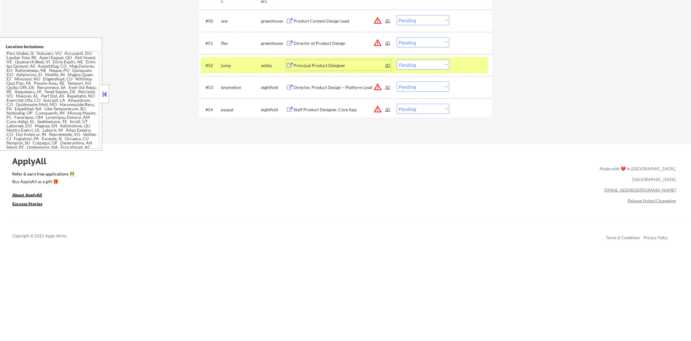
click at [429, 66] on select "Choose an option... Pending Applied Excluded (Questions) Excluded (Expired) Exc…" at bounding box center [423, 65] width 52 height 10
click at [397, 60] on select "Choose an option... Pending Applied Excluded (Questions) Excluded (Expired) Exc…" at bounding box center [423, 65] width 52 height 10
click at [249, 66] on div "jump" at bounding box center [241, 65] width 40 height 6
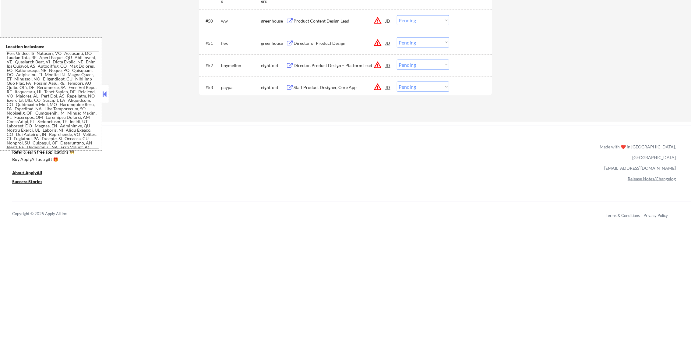
click at [327, 44] on div "Director of Product Design" at bounding box center [340, 43] width 92 height 6
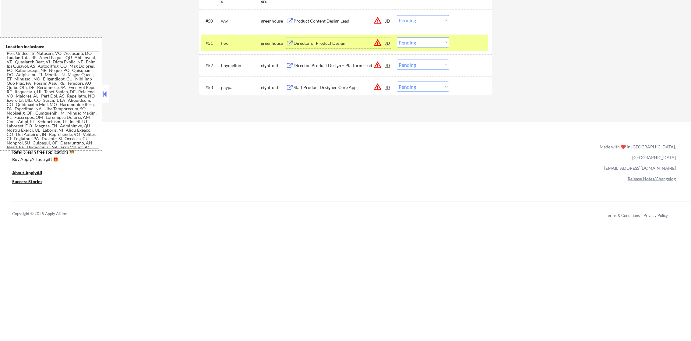
click at [442, 46] on select "Choose an option... Pending Applied Excluded (Questions) Excluded (Expired) Exc…" at bounding box center [423, 42] width 52 height 10
click at [441, 42] on select "Choose an option... Pending Applied Excluded (Questions) Excluded (Expired) Exc…" at bounding box center [423, 42] width 52 height 10
click at [397, 37] on select "Choose an option... Pending Applied Excluded (Questions) Excluded (Expired) Exc…" at bounding box center [423, 42] width 52 height 10
click at [230, 39] on div "flex" at bounding box center [241, 42] width 40 height 11
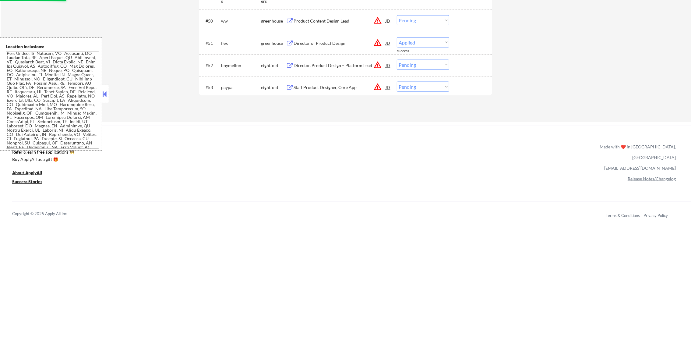
scroll to position [1310, 0]
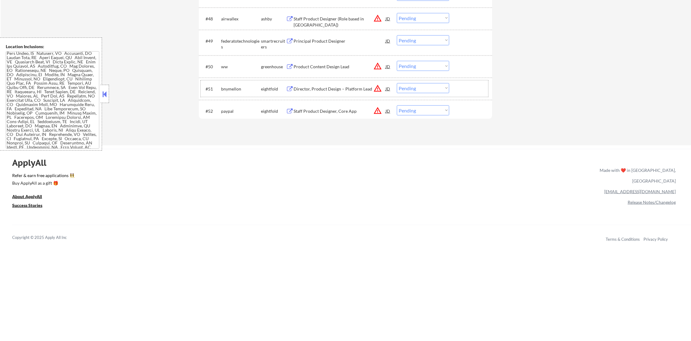
click at [345, 68] on div "Product Content Design Lead" at bounding box center [340, 67] width 92 height 6
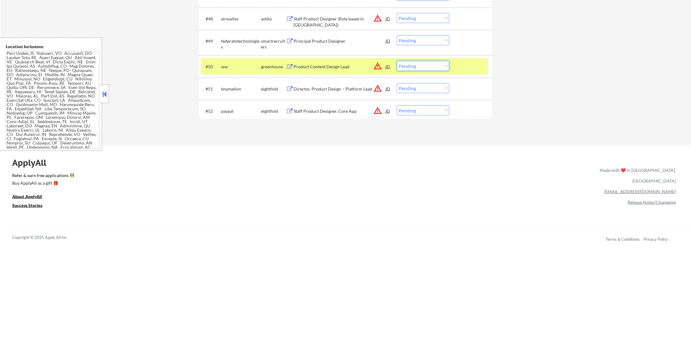
click at [414, 64] on select "Choose an option... Pending Applied Excluded (Questions) Excluded (Expired) Exc…" at bounding box center [423, 66] width 52 height 10
click at [397, 61] on select "Choose an option... Pending Applied Excluded (Questions) Excluded (Expired) Exc…" at bounding box center [423, 66] width 52 height 10
click at [236, 67] on div "ww" at bounding box center [241, 67] width 40 height 6
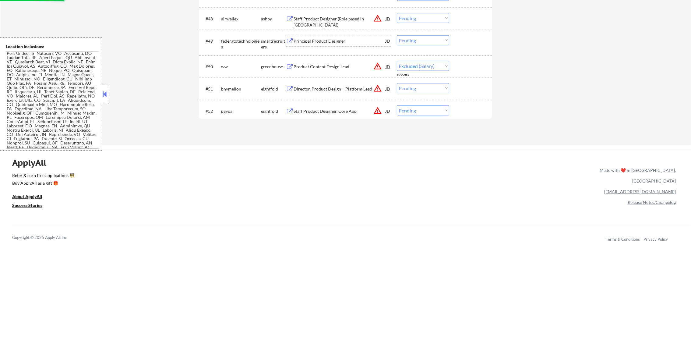
click at [337, 41] on div "Principal Product Designer" at bounding box center [340, 41] width 92 height 6
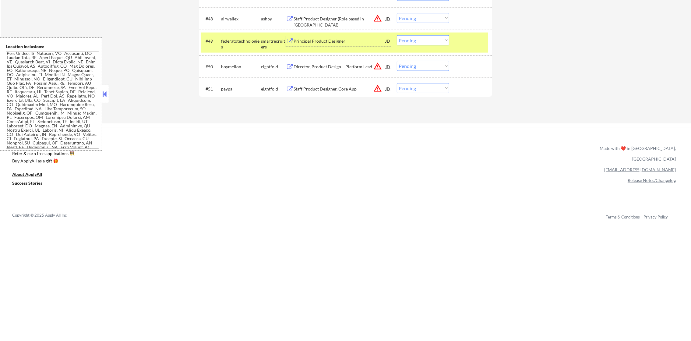
click at [414, 39] on select "Choose an option... Pending Applied Excluded (Questions) Excluded (Expired) Exc…" at bounding box center [423, 40] width 52 height 10
click at [397, 35] on select "Choose an option... Pending Applied Excluded (Questions) Excluded (Expired) Exc…" at bounding box center [423, 40] width 52 height 10
click at [231, 36] on div "federatotechnologies" at bounding box center [241, 40] width 40 height 11
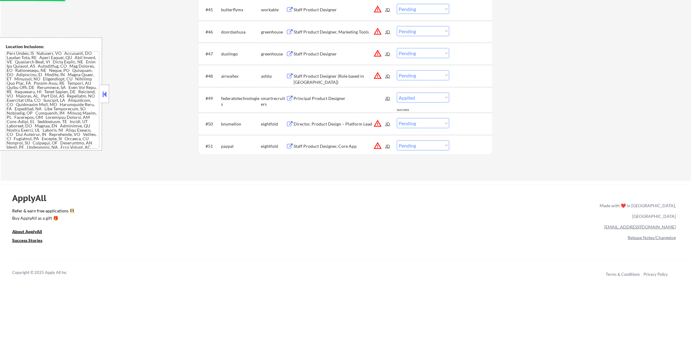
scroll to position [1250, 0]
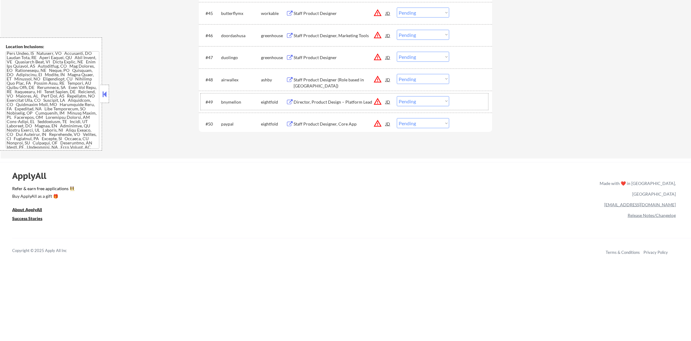
click at [419, 77] on select "Choose an option... Pending Applied Excluded (Questions) Excluded (Expired) Exc…" at bounding box center [423, 79] width 52 height 10
click at [397, 74] on select "Choose an option... Pending Applied Excluded (Questions) Excluded (Expired) Exc…" at bounding box center [423, 79] width 52 height 10
click at [376, 78] on button "warning_amber" at bounding box center [377, 79] width 9 height 9
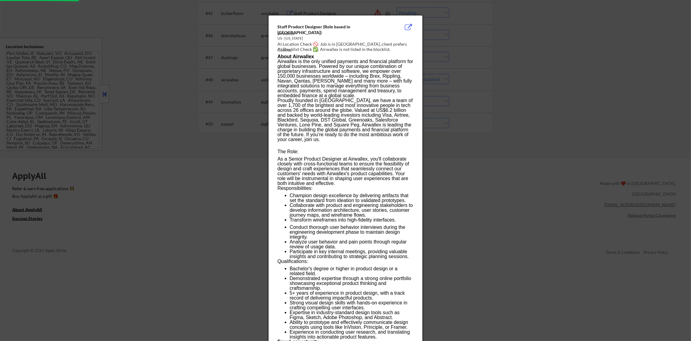
click at [518, 68] on div at bounding box center [345, 170] width 691 height 341
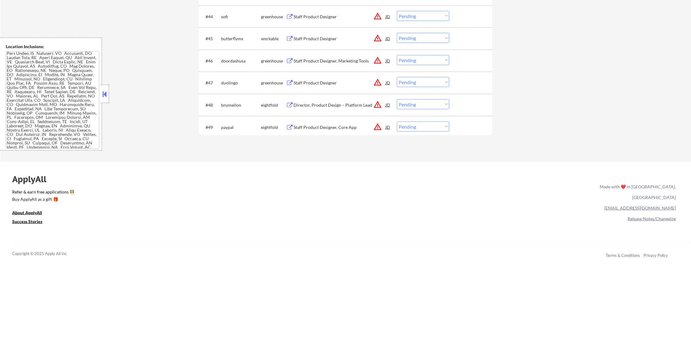
scroll to position [1219, 0]
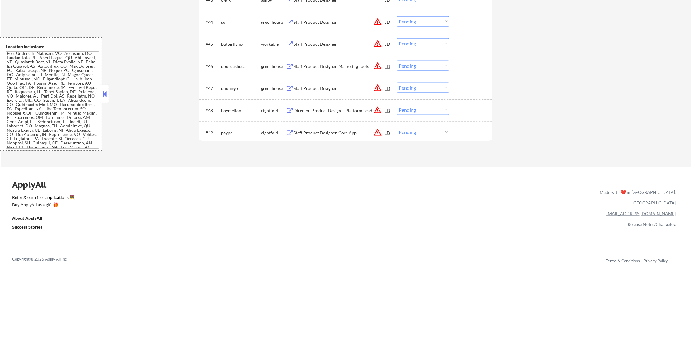
click at [331, 83] on div "Staff Product Designer" at bounding box center [340, 88] width 92 height 11
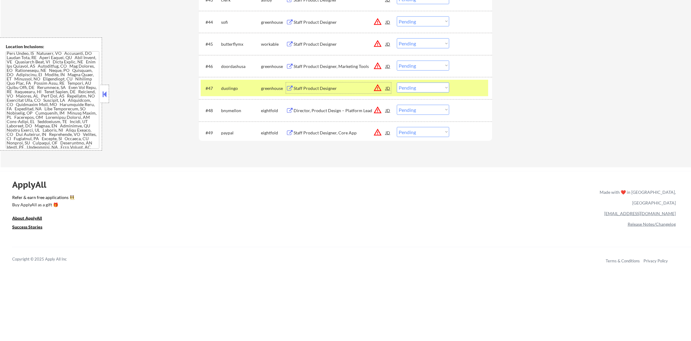
click at [415, 87] on select "Choose an option... Pending Applied Excluded (Questions) Excluded (Expired) Exc…" at bounding box center [423, 88] width 52 height 10
click at [397, 83] on select "Choose an option... Pending Applied Excluded (Questions) Excluded (Expired) Exc…" at bounding box center [423, 88] width 52 height 10
click at [244, 88] on div "duolingo" at bounding box center [241, 88] width 40 height 6
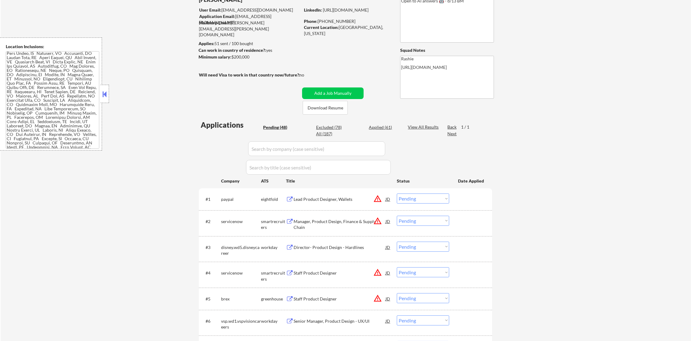
scroll to position [19, 0]
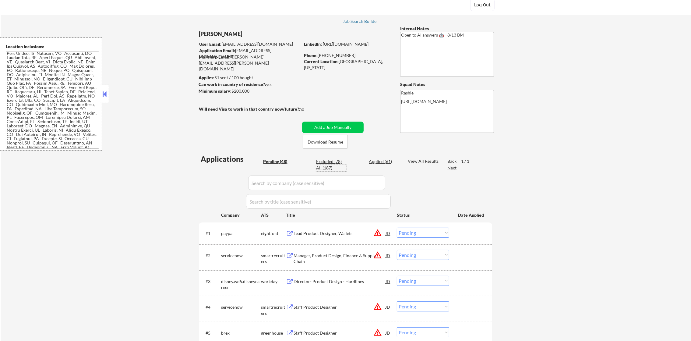
click at [324, 168] on div "All (187)" at bounding box center [331, 168] width 30 height 6
click at [284, 184] on input "input" at bounding box center [316, 182] width 137 height 15
paste input "duolingo"
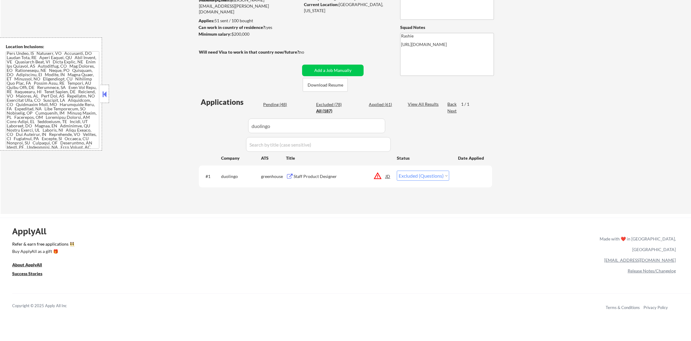
scroll to position [81, 0]
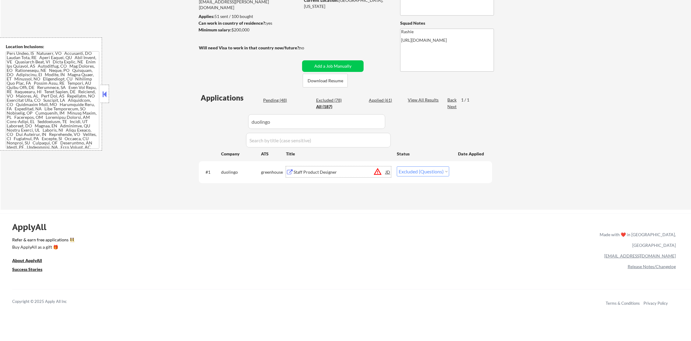
click at [320, 170] on div "Staff Product Designer" at bounding box center [340, 172] width 92 height 6
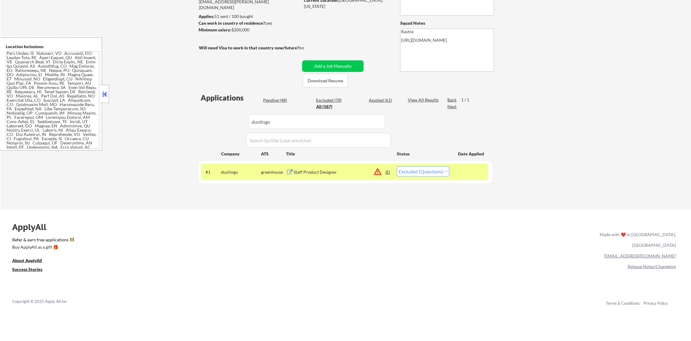
click at [279, 97] on div "Applications Pending (48) Excluded (78) Applied (61) All (187) View All Results…" at bounding box center [345, 145] width 293 height 105
click at [279, 101] on div "Pending (48)" at bounding box center [278, 100] width 30 height 6
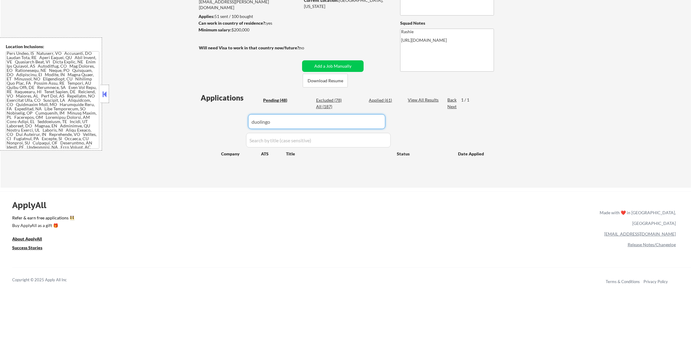
drag, startPoint x: 281, startPoint y: 121, endPoint x: 210, endPoint y: 121, distance: 70.4
click at [210, 121] on div "Applications Pending (48) Excluded (78) Applied (61) All (187) View All Results…" at bounding box center [345, 134] width 293 height 83
click at [150, 113] on div "← Return to /applysquad Mailslurp Inbox Job Search Builder [PERSON_NAME] User E…" at bounding box center [346, 66] width 691 height 244
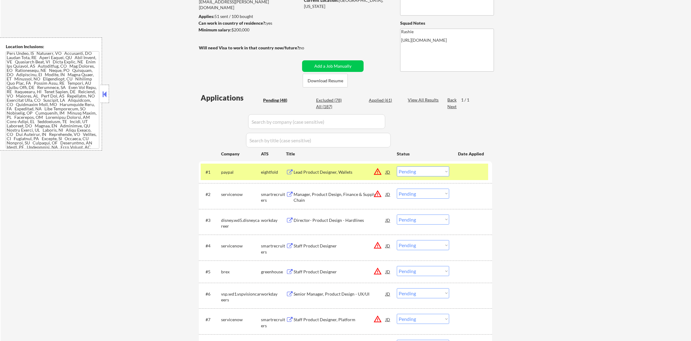
click at [237, 169] on div "paypal" at bounding box center [241, 172] width 40 height 6
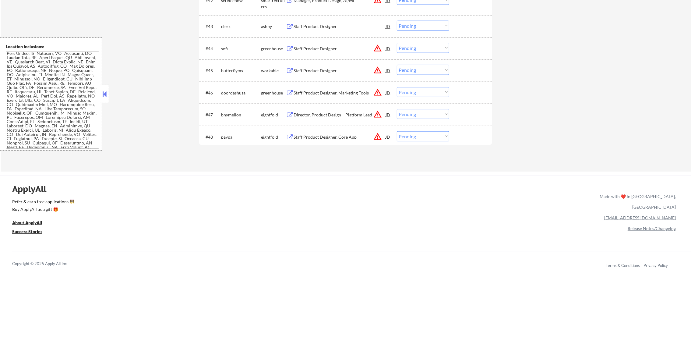
scroll to position [1176, 0]
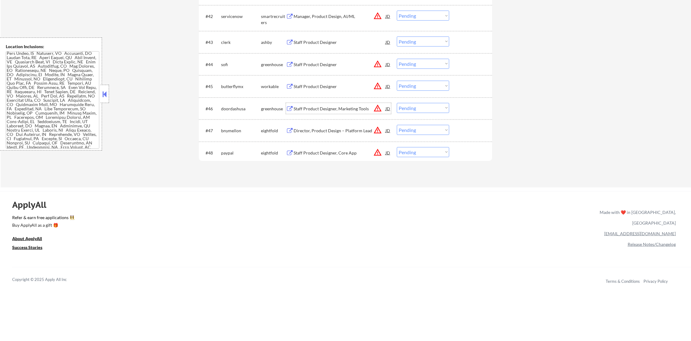
click at [322, 108] on div "Staff Product Designer, Marketing Tools" at bounding box center [340, 109] width 92 height 6
